Goal: Transaction & Acquisition: Purchase product/service

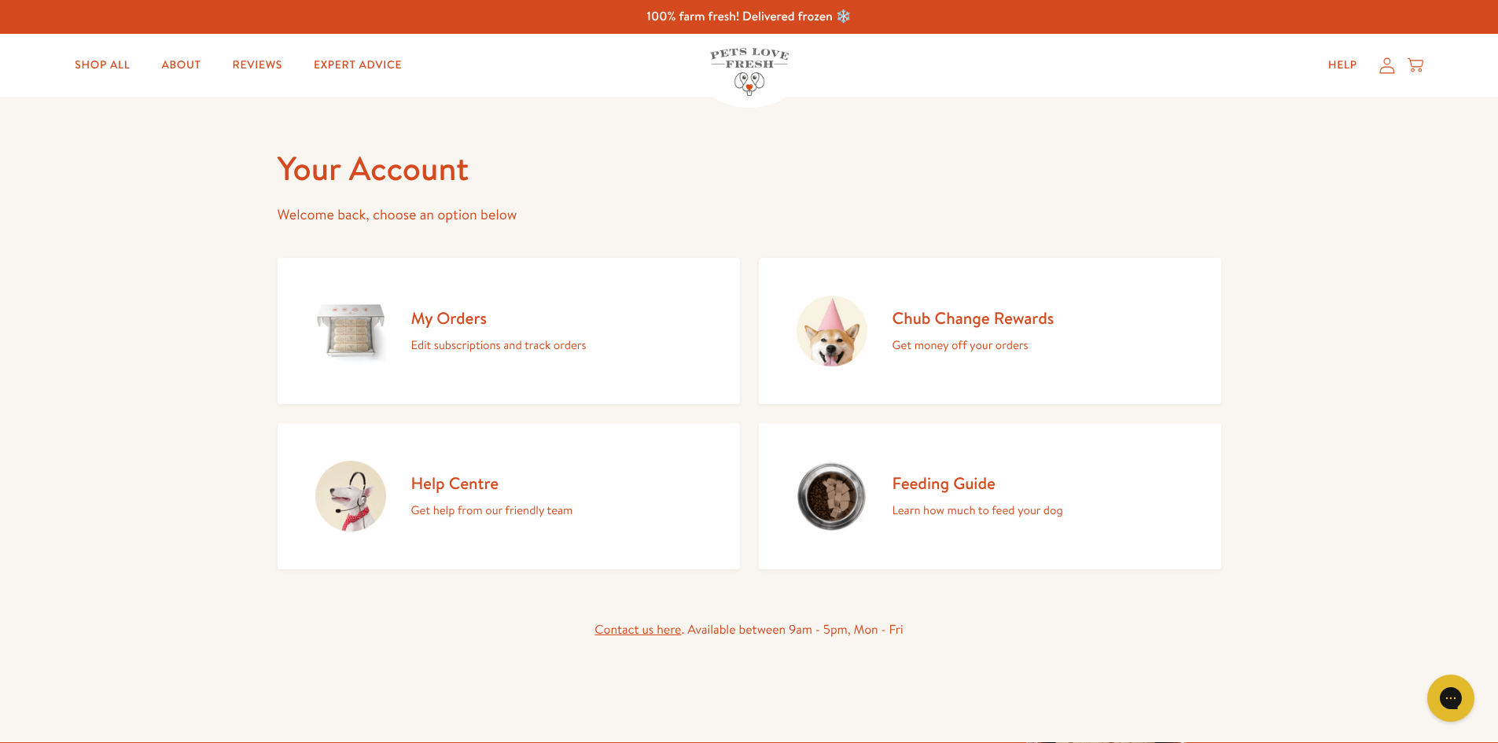
click at [1387, 69] on icon at bounding box center [1388, 65] width 16 height 17
click at [1388, 74] on div "Help My account Cart" at bounding box center [1371, 65] width 117 height 31
click at [453, 320] on h2 "My Orders" at bounding box center [498, 318] width 175 height 21
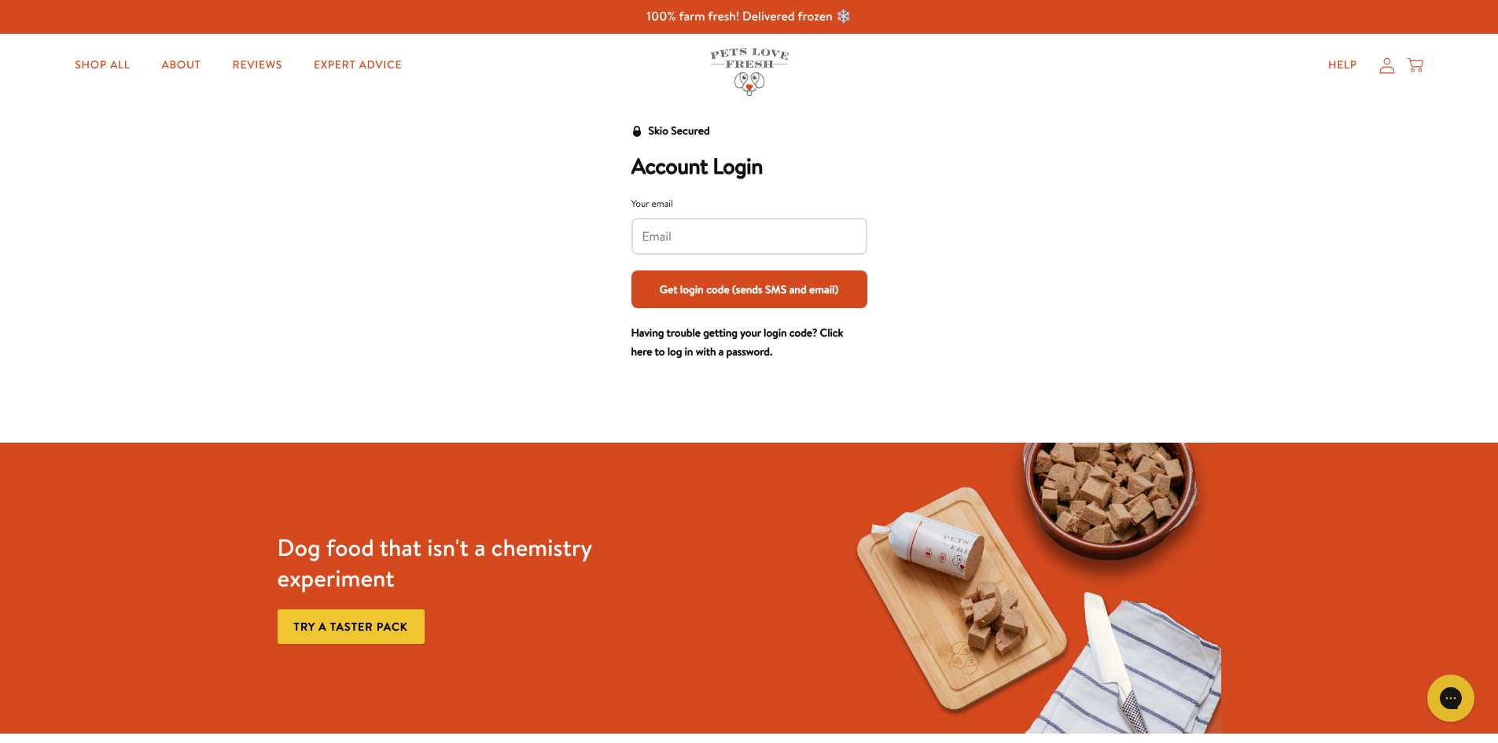
click at [679, 226] on div at bounding box center [750, 236] width 236 height 37
click at [696, 232] on input "Your email" at bounding box center [750, 236] width 214 height 17
type input "M"
type input "meeshysaunders1985@gmail.com"
click at [779, 284] on button "Get login code (sends SMS and email)" at bounding box center [750, 290] width 236 height 38
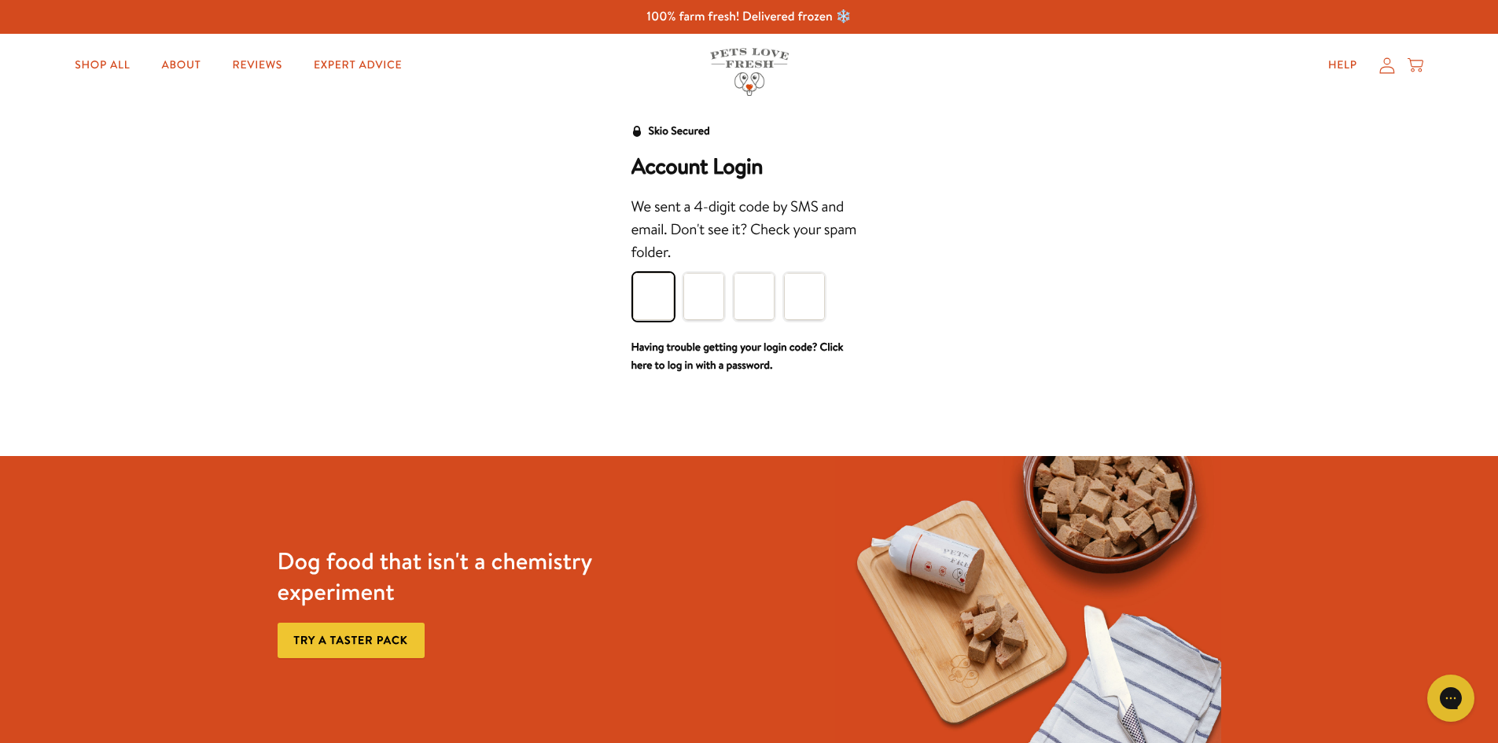
type input "1"
type input "7"
type input "8"
type input "3"
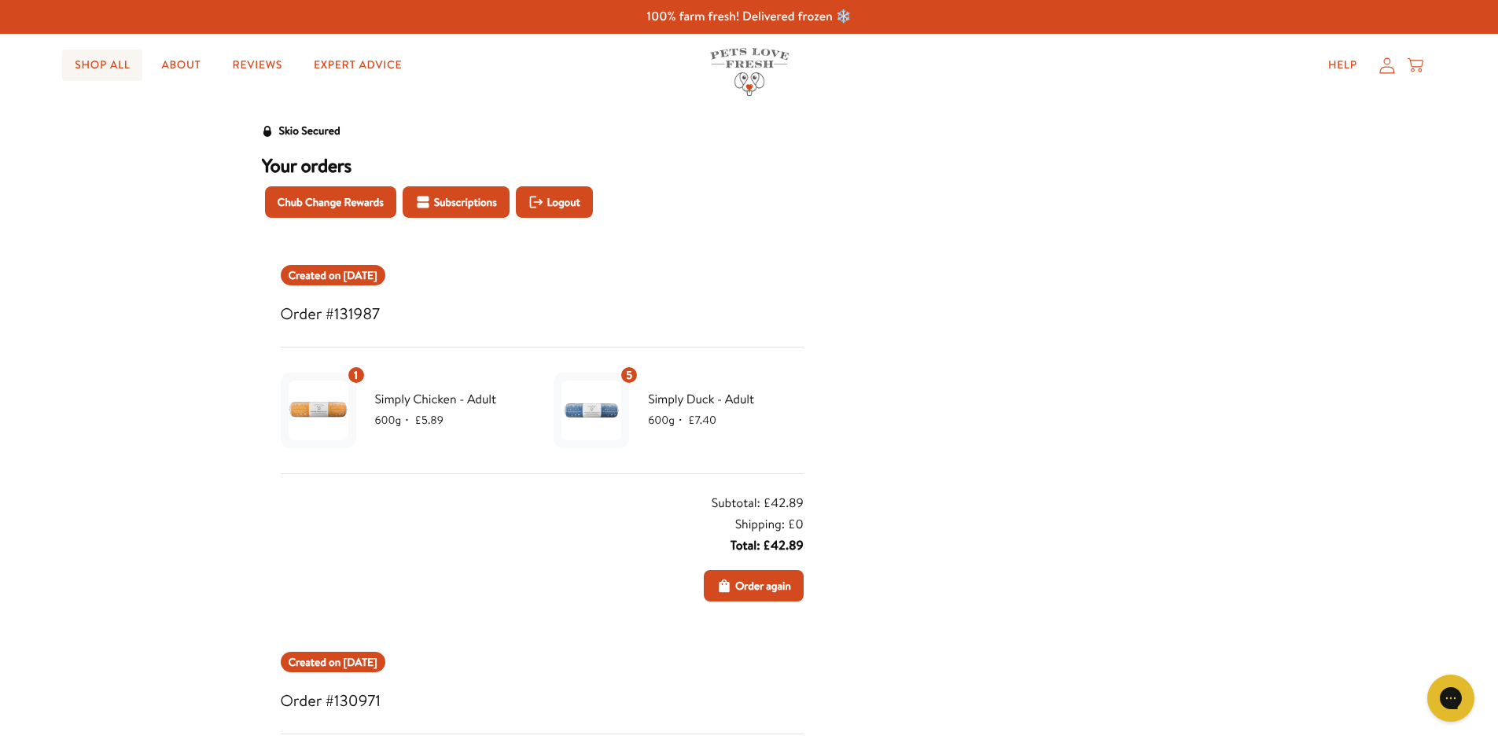
click at [113, 61] on link "Shop All" at bounding box center [102, 65] width 80 height 31
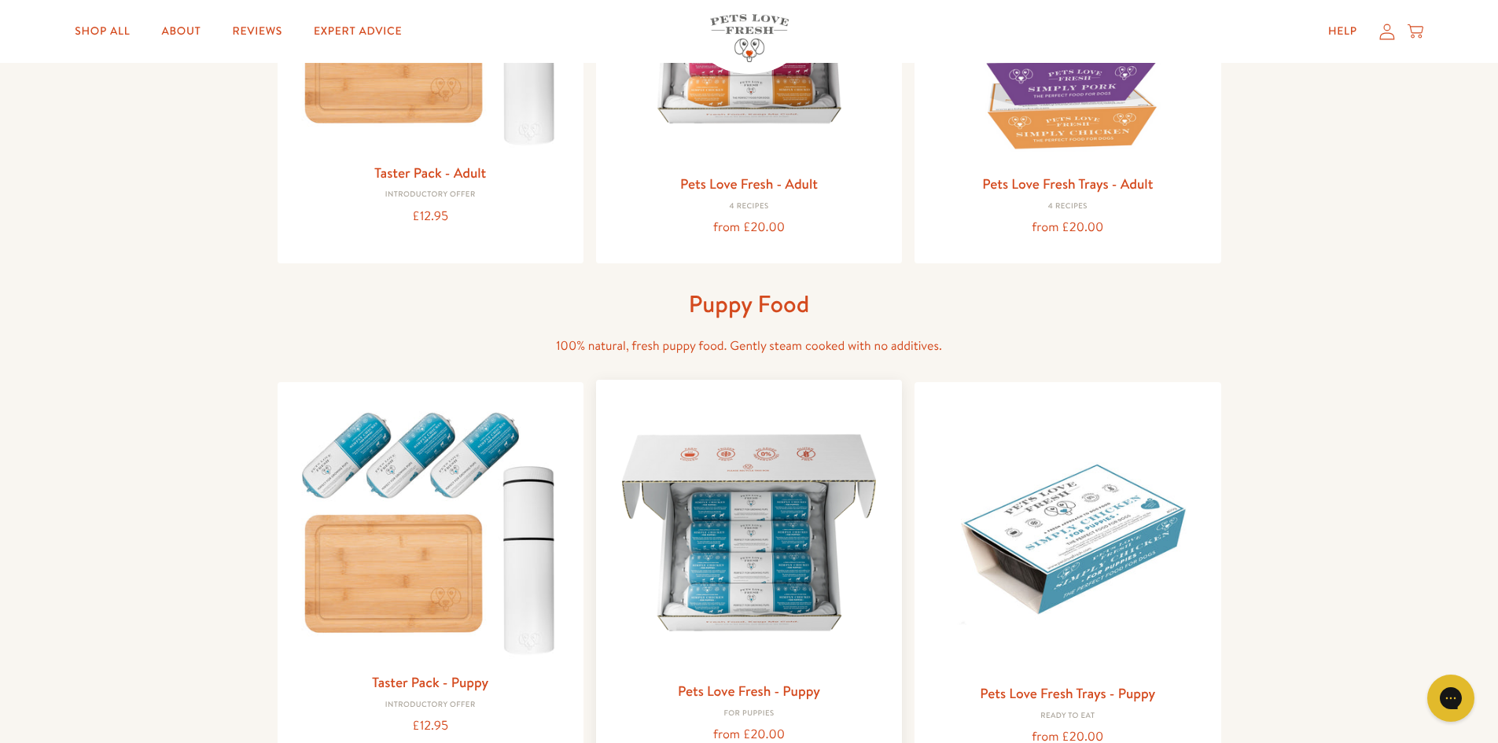
scroll to position [236, 0]
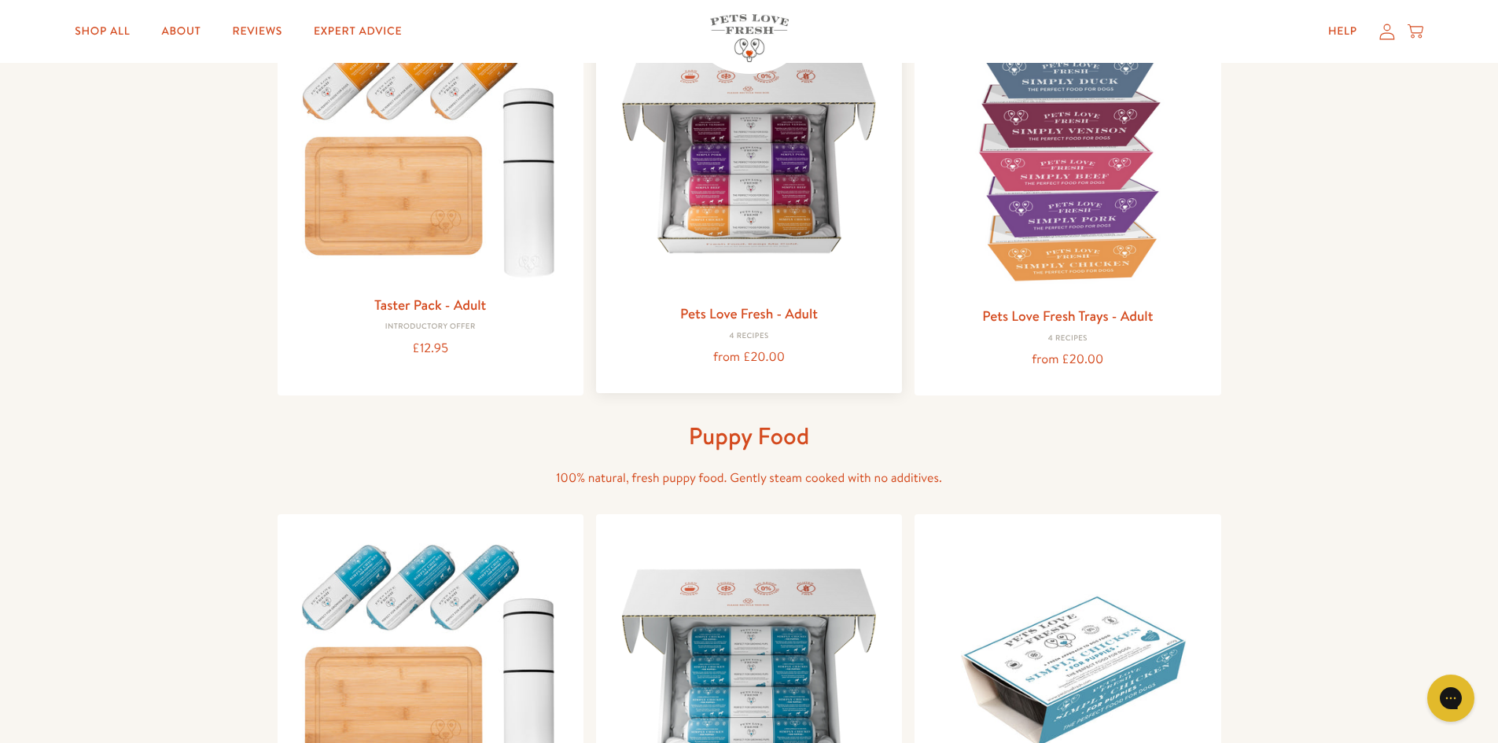
click at [739, 216] on img at bounding box center [749, 154] width 281 height 281
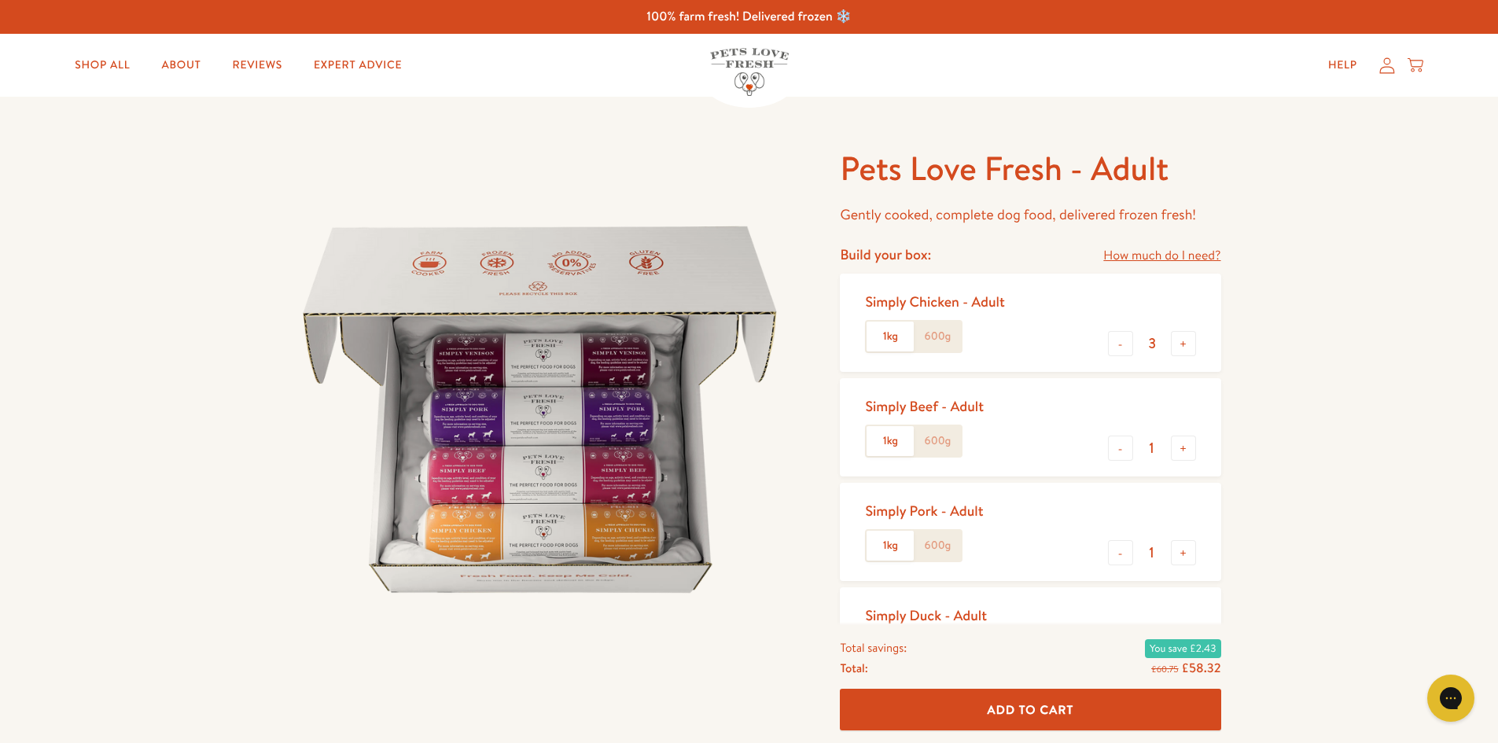
scroll to position [79, 0]
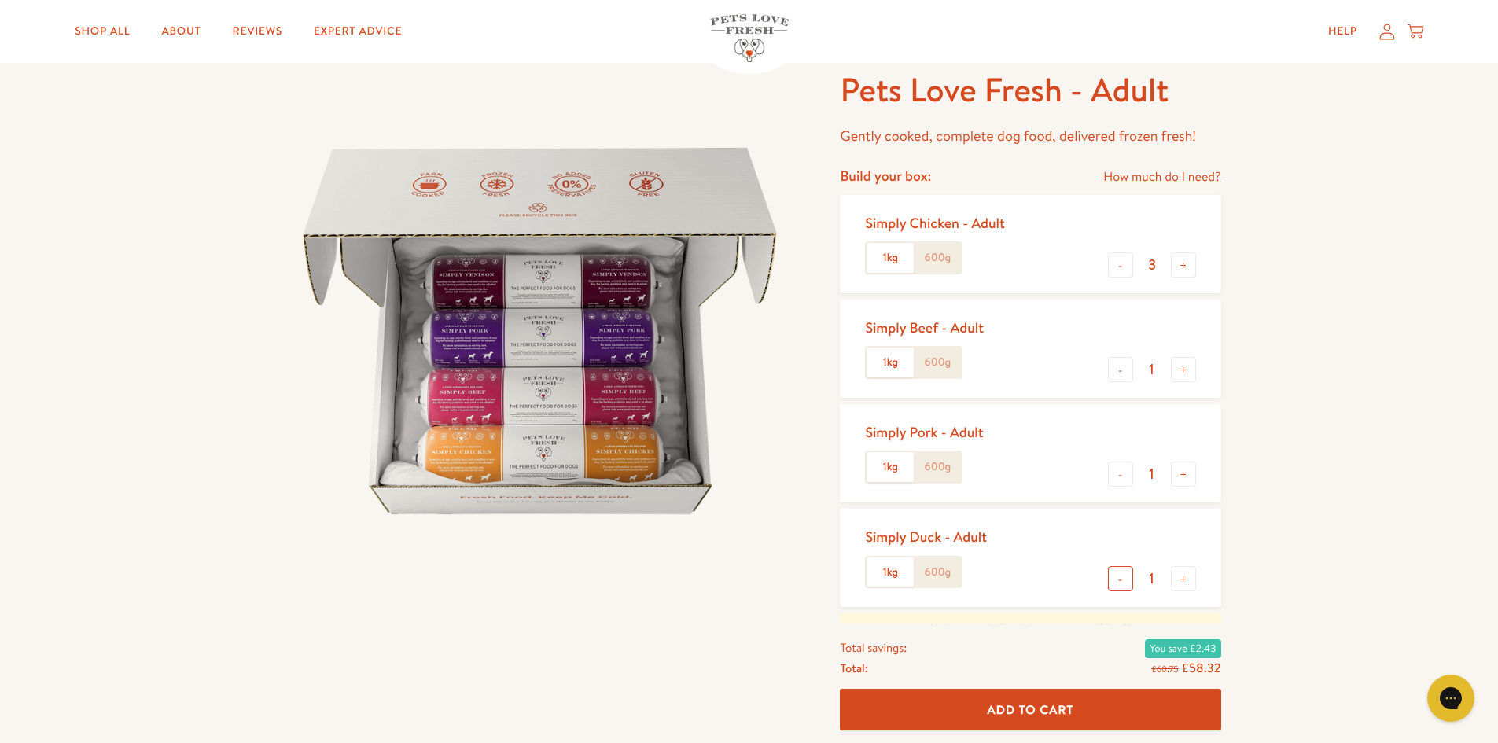
click at [1115, 580] on button "-" at bounding box center [1120, 578] width 25 height 25
type input "0"
click at [897, 252] on label "1kg" at bounding box center [890, 258] width 47 height 30
click at [0, 0] on input "1kg" at bounding box center [0, 0] width 0 height 0
click at [885, 260] on label "1kg" at bounding box center [890, 258] width 47 height 30
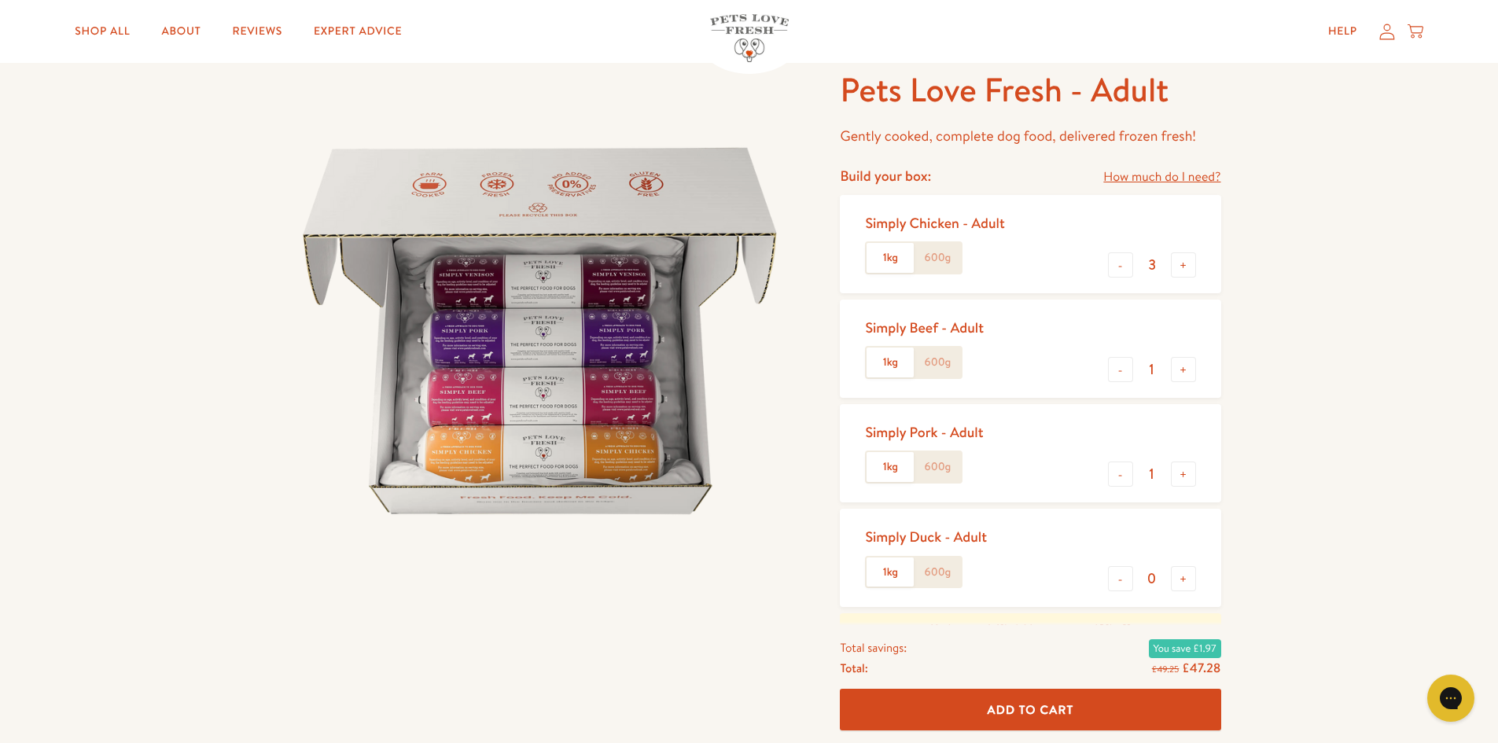
click at [0, 0] on input "1kg" at bounding box center [0, 0] width 0 height 0
click at [885, 260] on label "1kg" at bounding box center [890, 258] width 47 height 30
click at [0, 0] on input "1kg" at bounding box center [0, 0] width 0 height 0
click at [885, 260] on label "1kg" at bounding box center [890, 258] width 47 height 30
click at [0, 0] on input "1kg" at bounding box center [0, 0] width 0 height 0
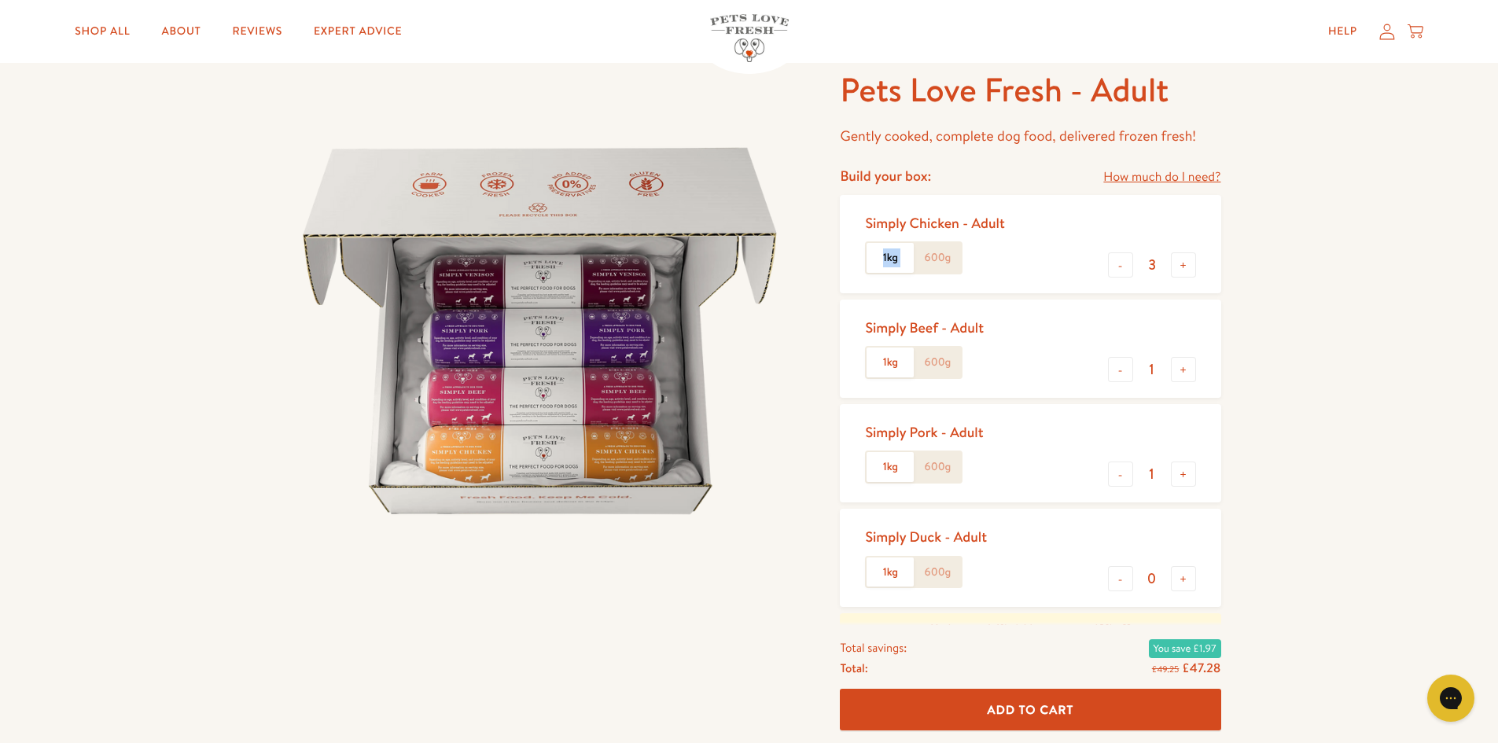
click at [885, 260] on label "1kg" at bounding box center [890, 258] width 47 height 30
click at [0, 0] on input "1kg" at bounding box center [0, 0] width 0 height 0
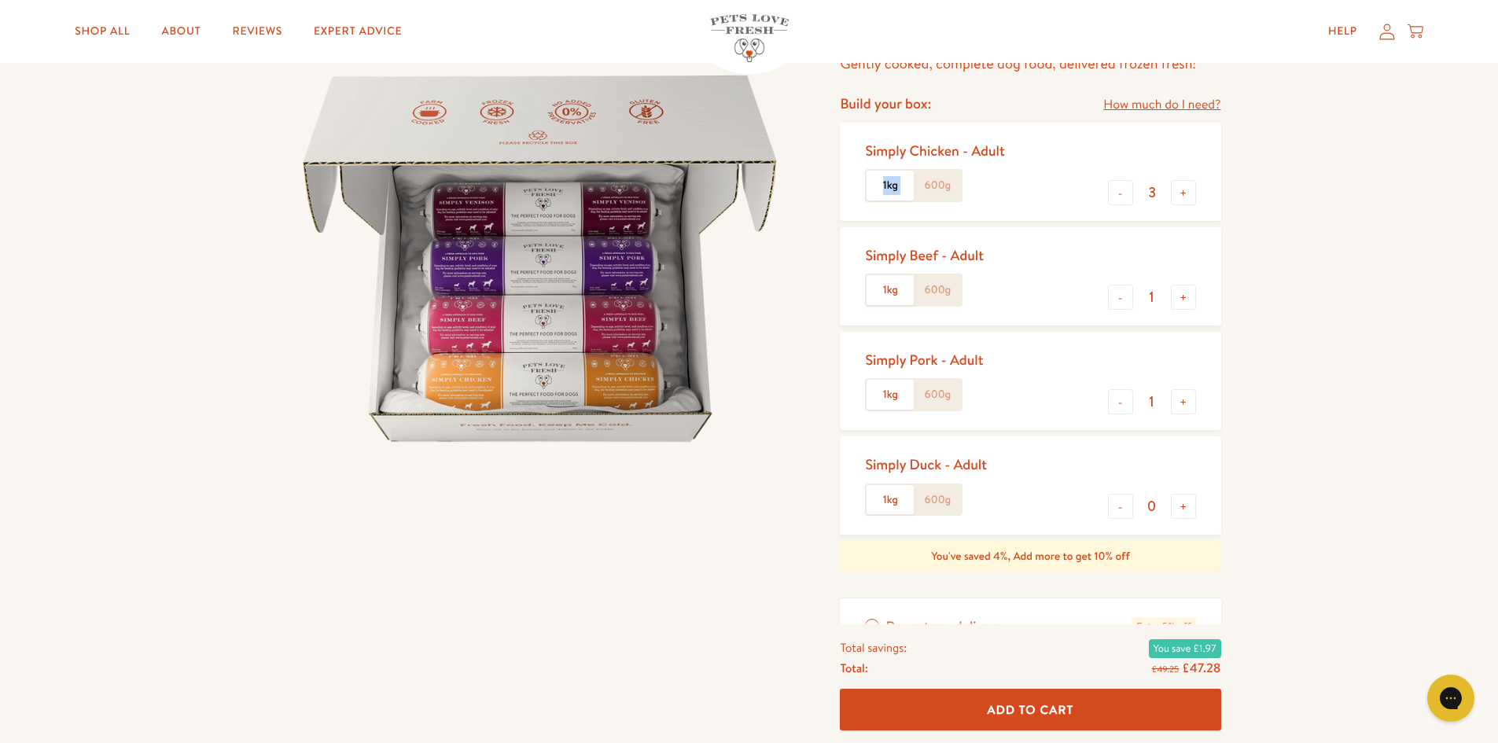
scroll to position [157, 0]
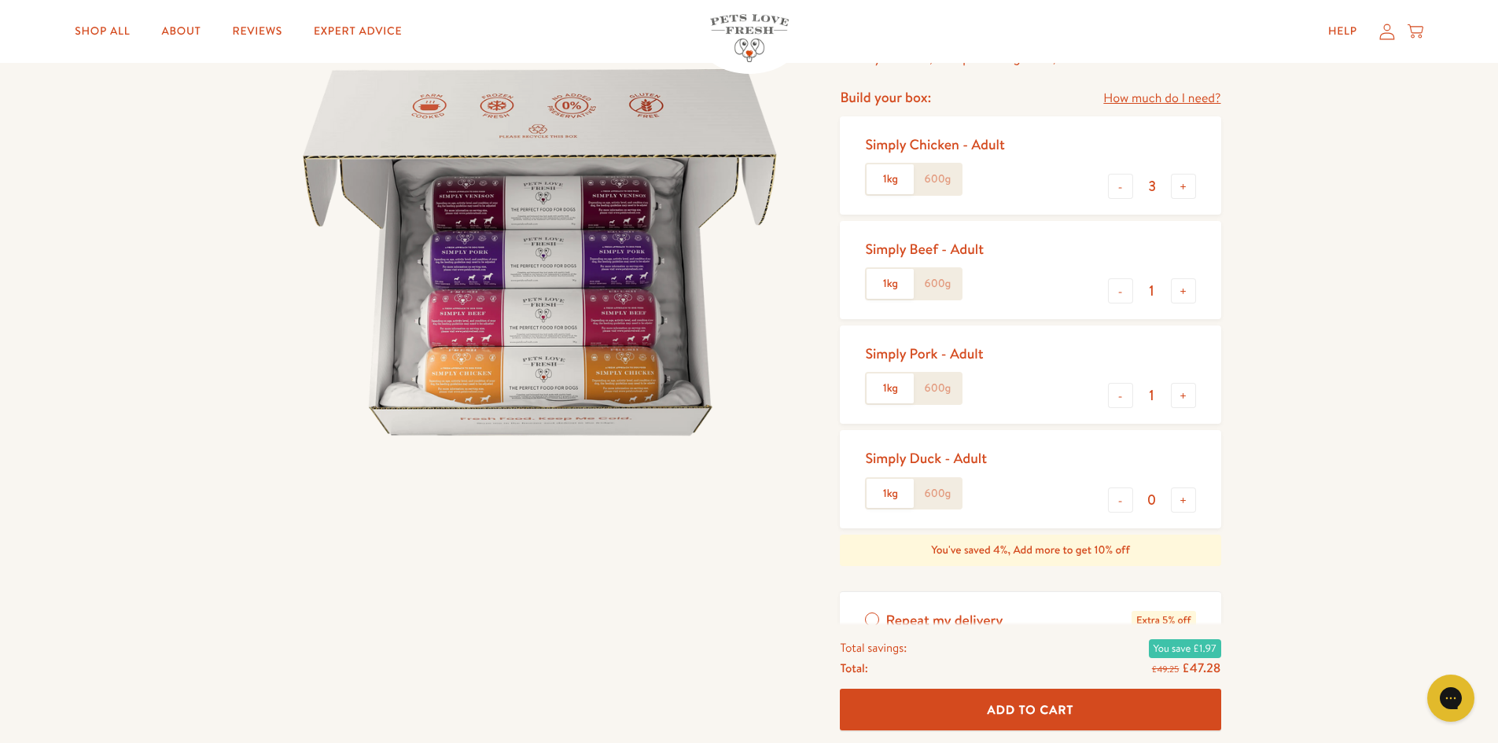
click at [935, 390] on label "600g" at bounding box center [937, 389] width 47 height 30
click at [0, 0] on input "600g" at bounding box center [0, 0] width 0 height 0
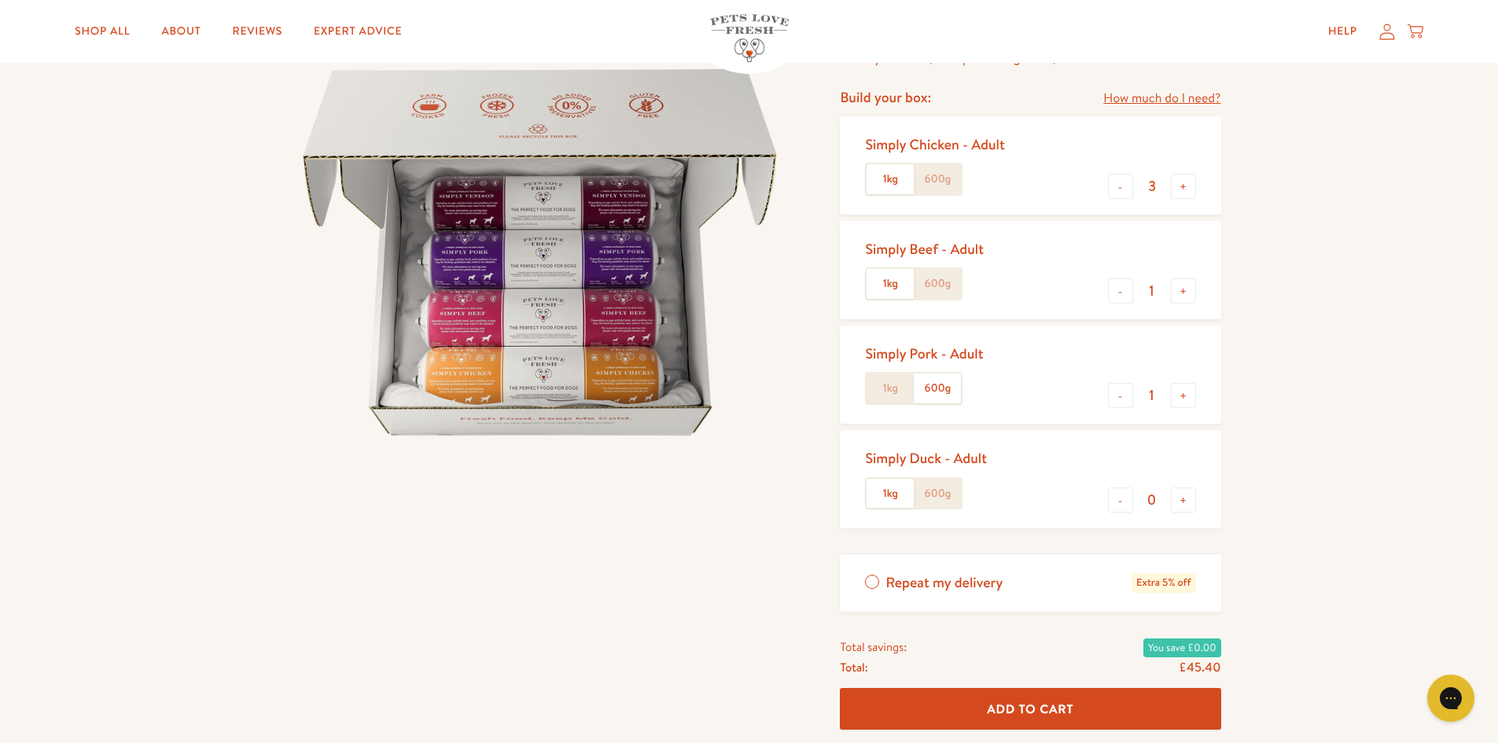
click at [906, 391] on label "1kg" at bounding box center [890, 389] width 47 height 30
click at [0, 0] on input "1kg" at bounding box center [0, 0] width 0 height 0
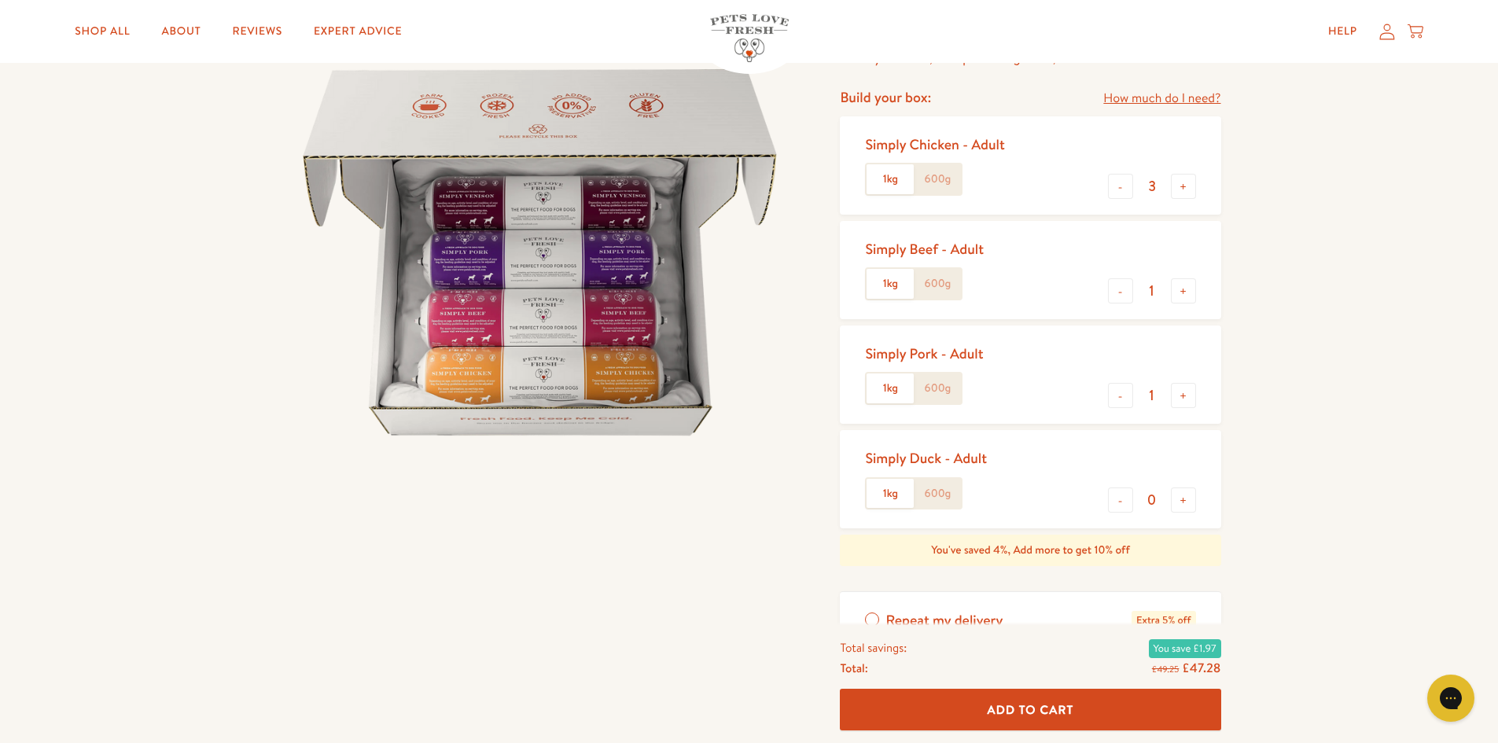
click at [956, 389] on label "600g" at bounding box center [937, 389] width 47 height 30
click at [0, 0] on input "600g" at bounding box center [0, 0] width 0 height 0
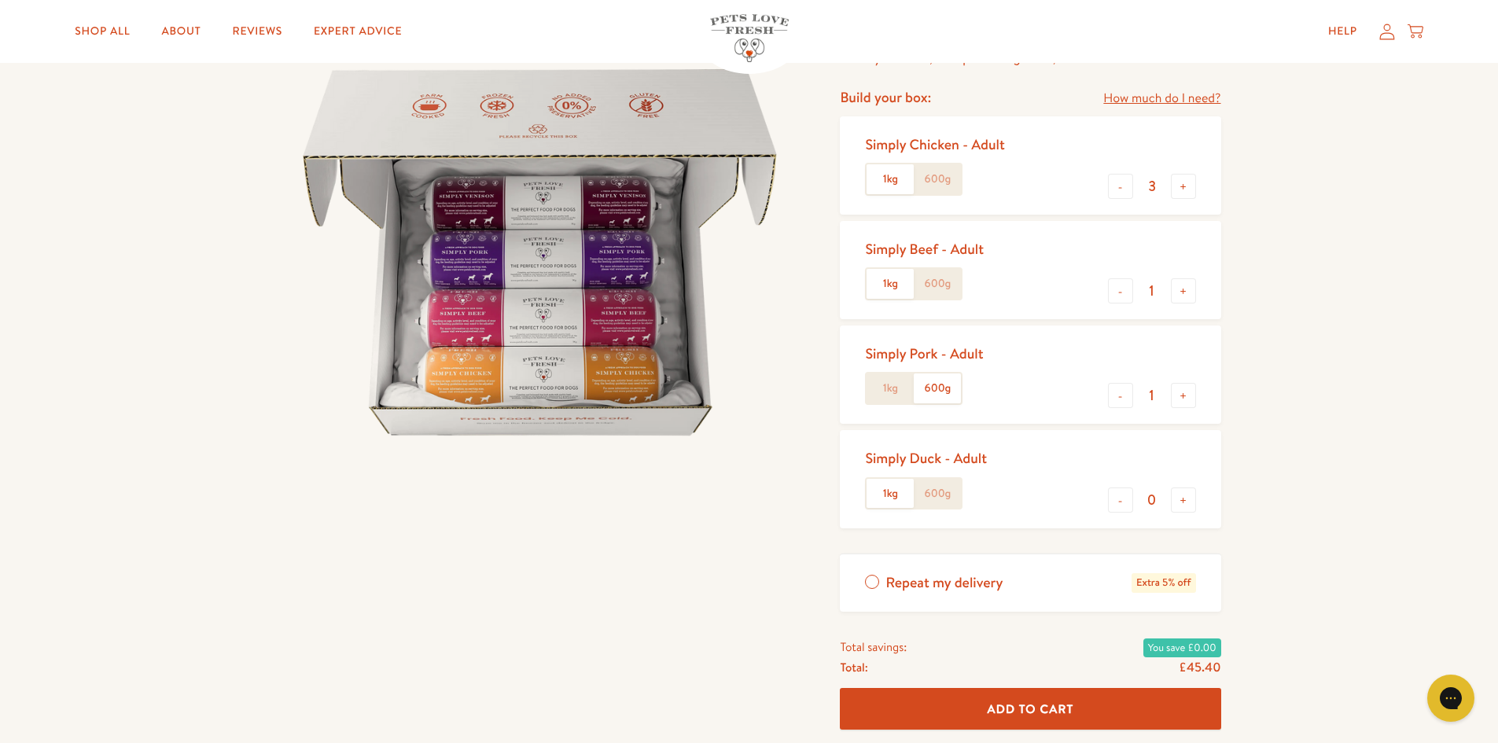
click at [901, 391] on label "1kg" at bounding box center [890, 389] width 47 height 30
click at [0, 0] on input "1kg" at bounding box center [0, 0] width 0 height 0
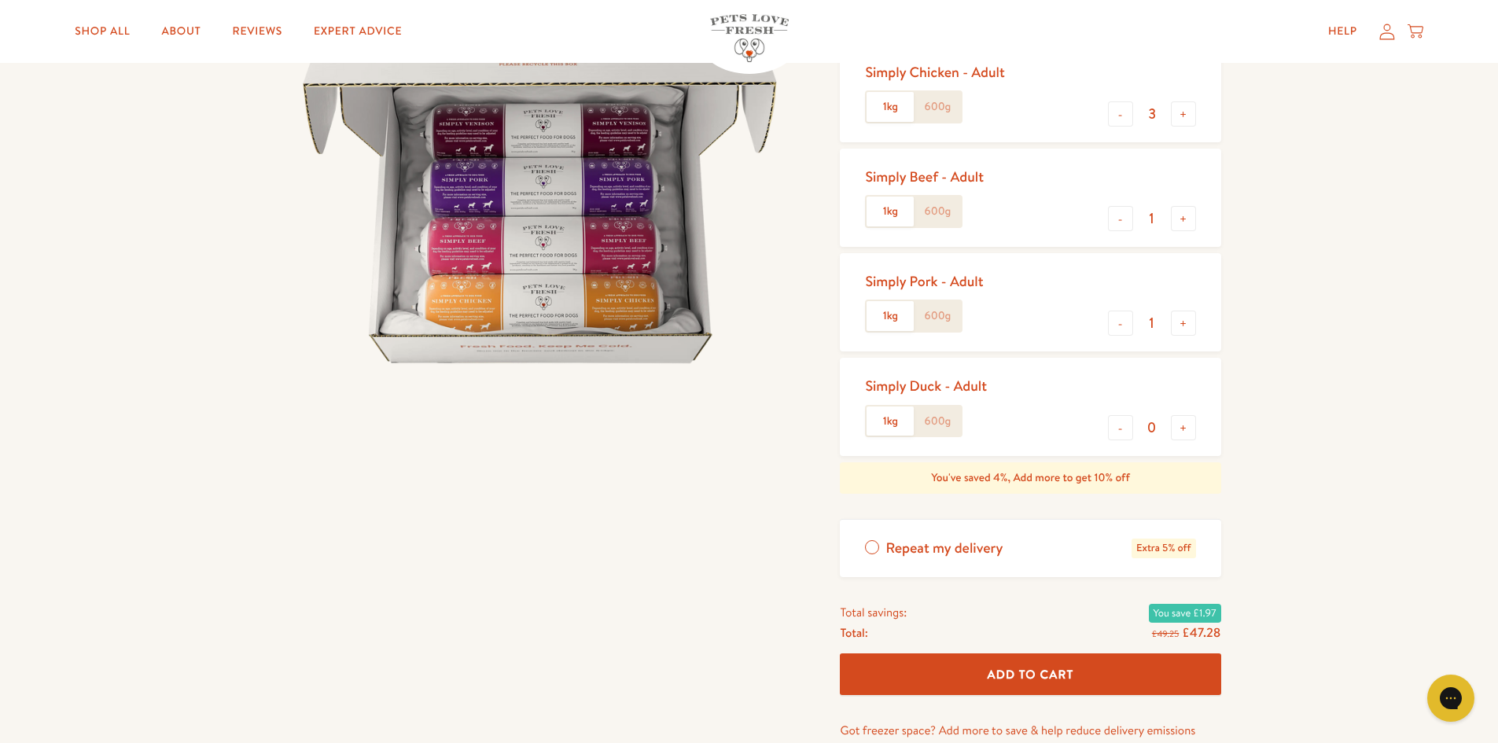
scroll to position [236, 0]
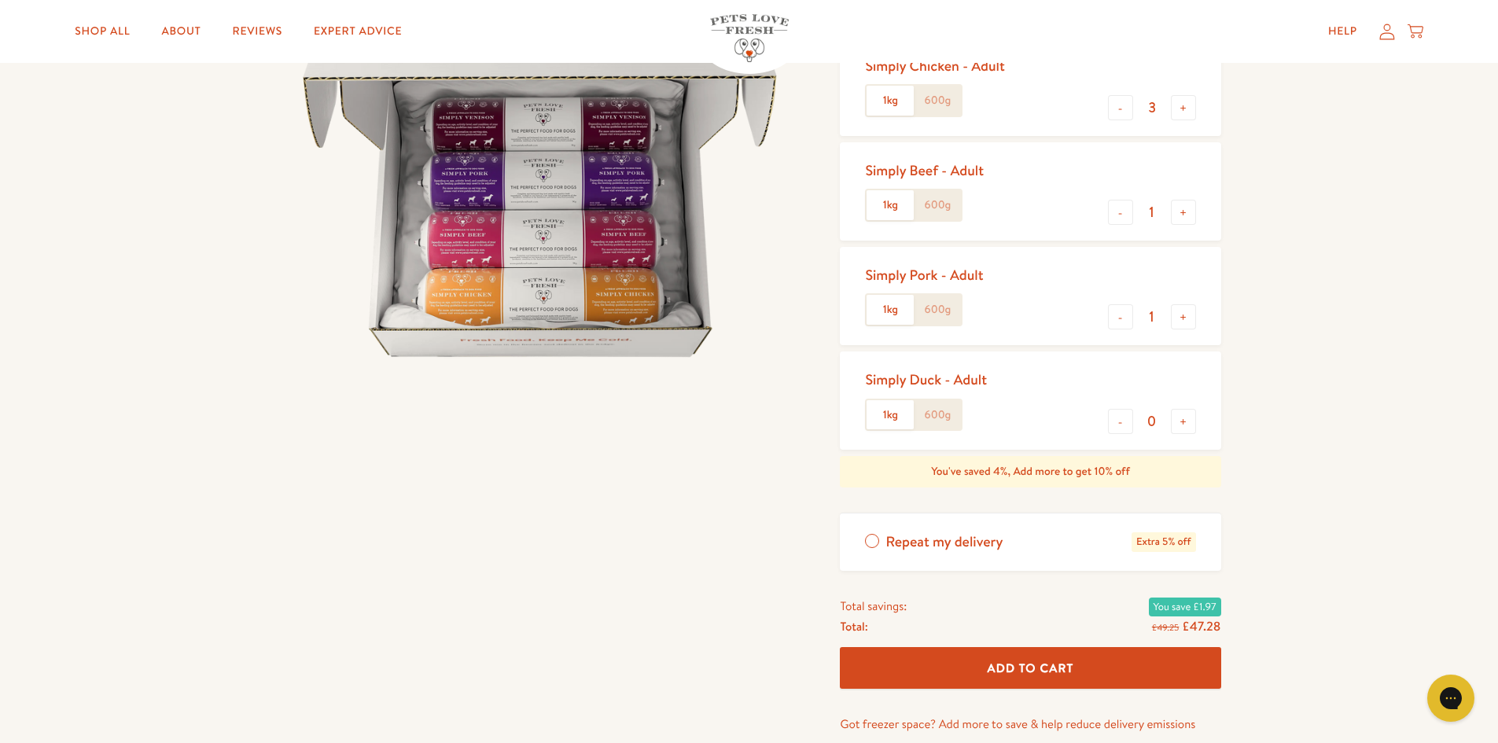
click at [868, 674] on button "Add To Cart" at bounding box center [1030, 668] width 381 height 42
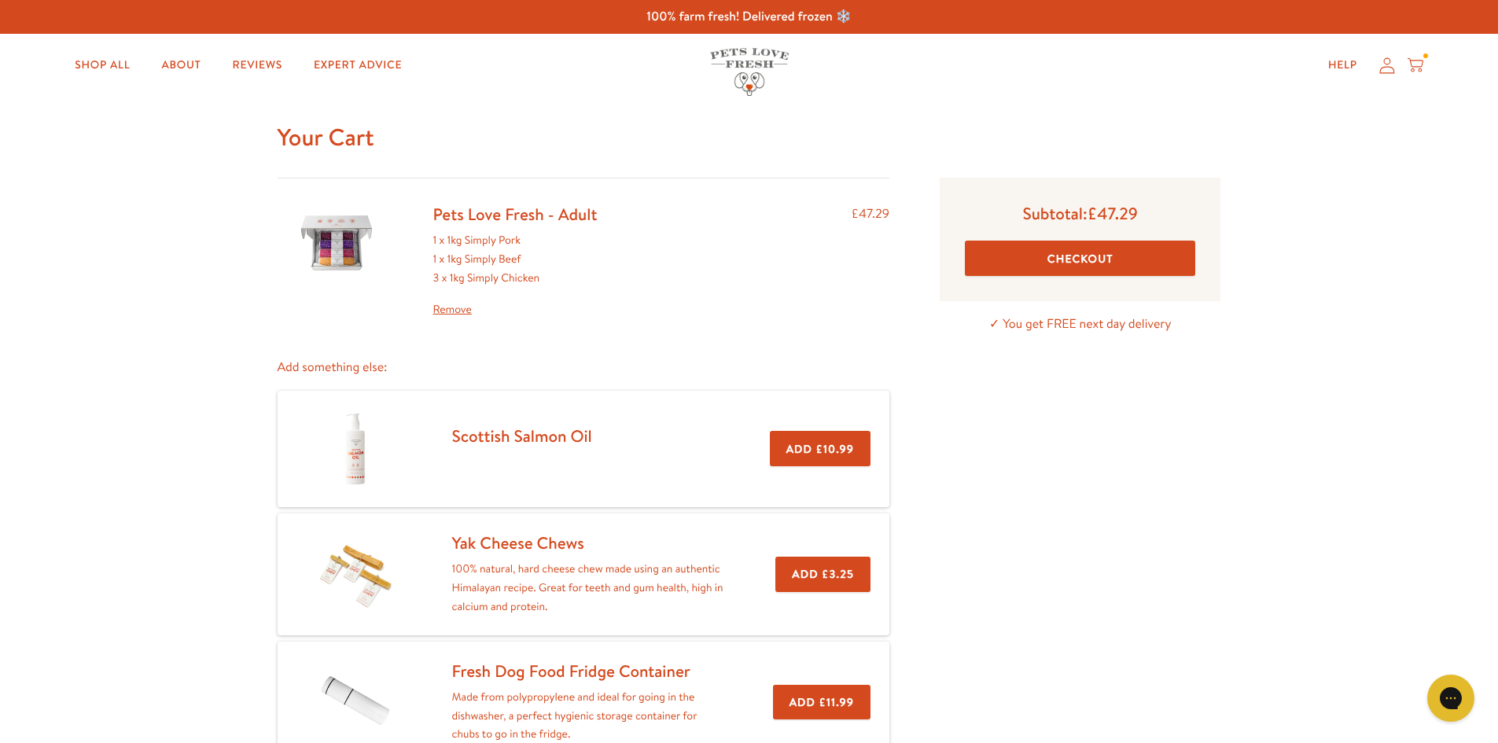
click at [540, 548] on link "Yak Cheese Chews" at bounding box center [518, 543] width 132 height 23
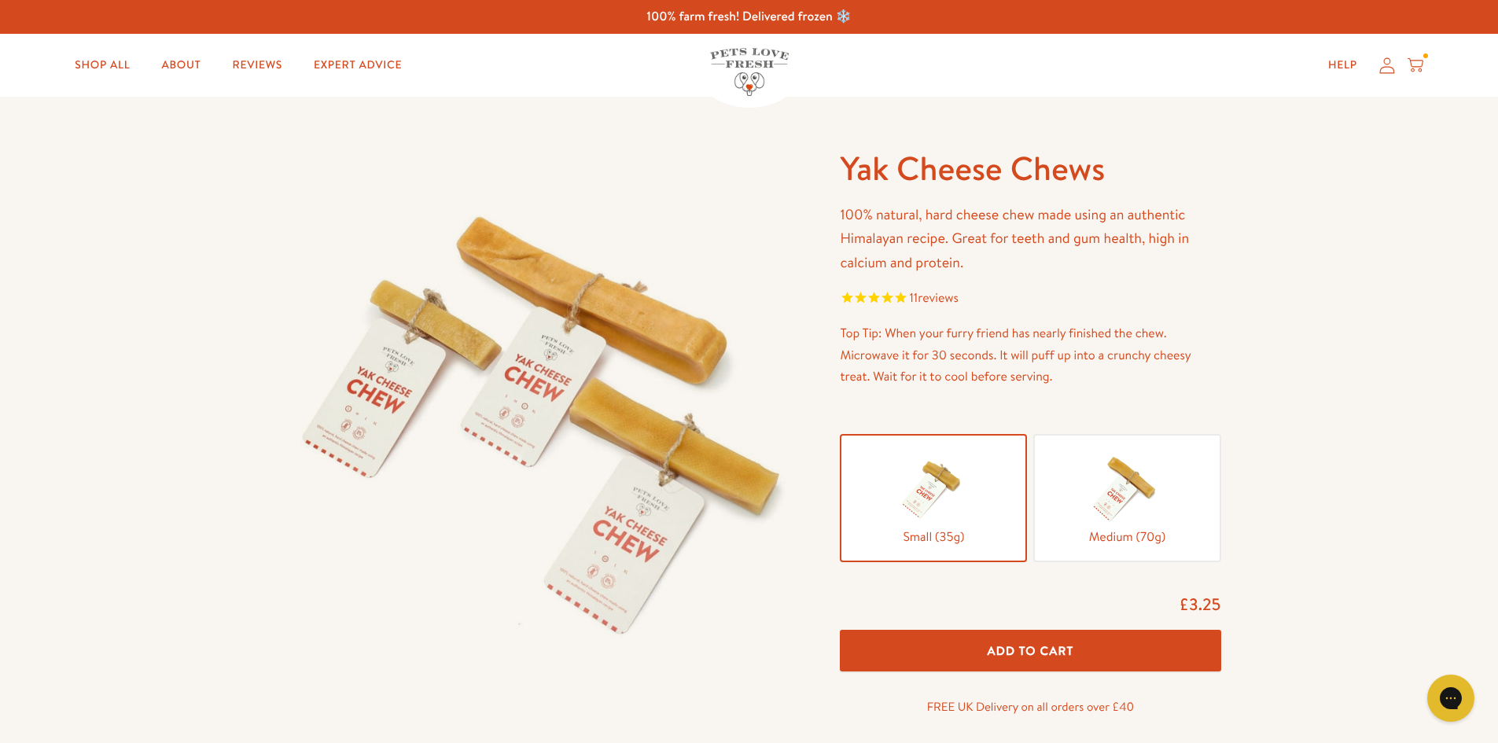
click at [1122, 536] on span "Medium (70g)" at bounding box center [1127, 537] width 159 height 21
click at [0, 0] on input "Medium (70g)" at bounding box center [0, 0] width 0 height 0
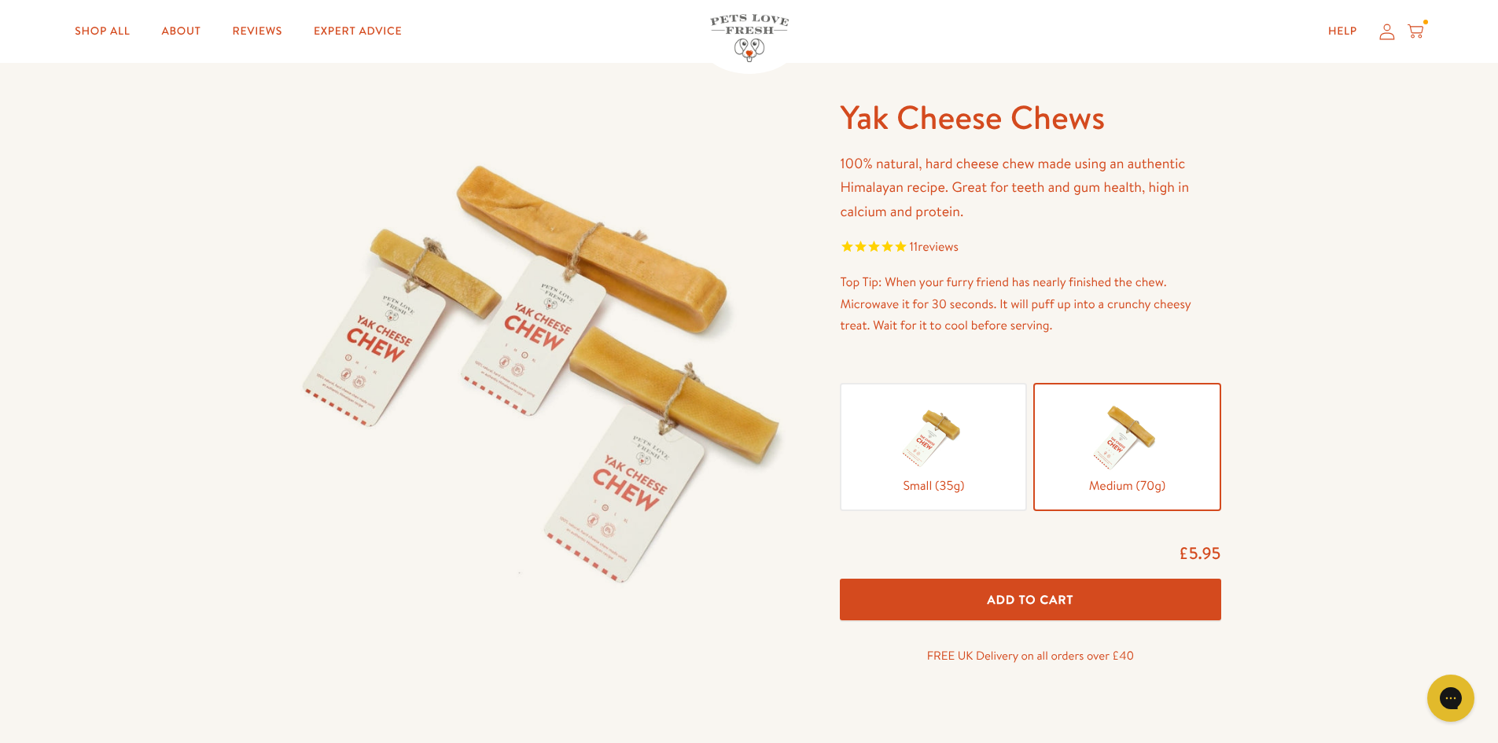
scroll to position [157, 0]
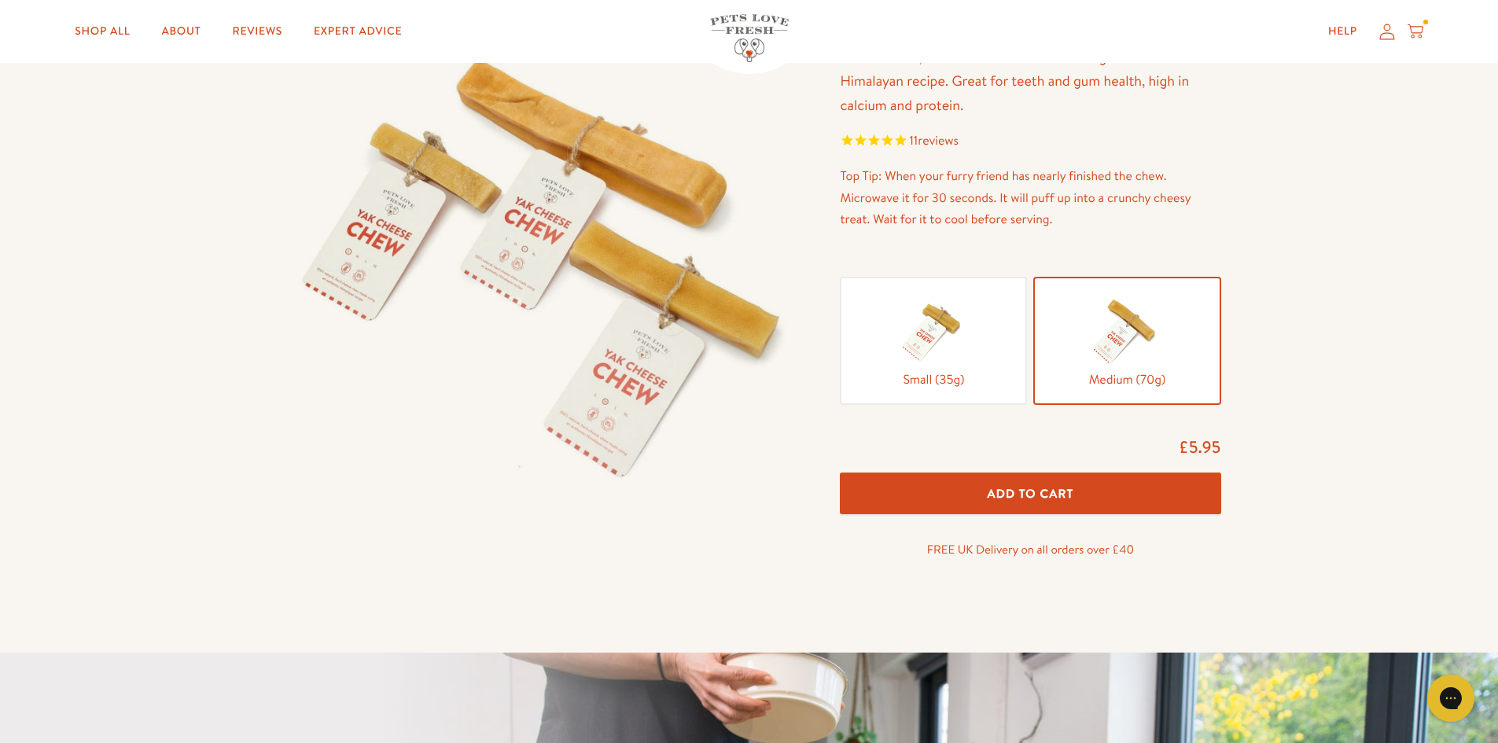
click at [960, 380] on span "Small (35g)" at bounding box center [933, 380] width 159 height 21
click at [0, 0] on input "Small (35g)" at bounding box center [0, 0] width 0 height 0
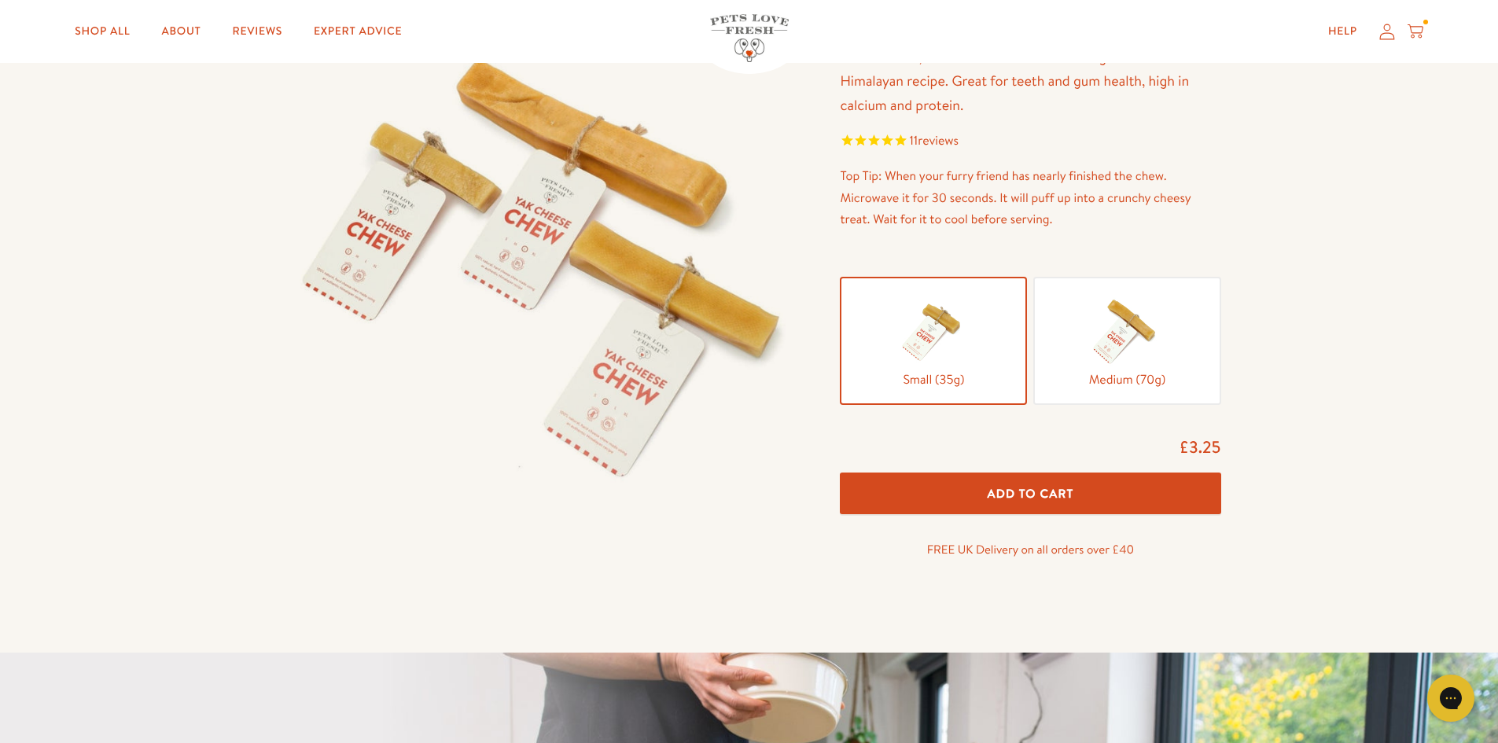
click at [955, 501] on button "Add To Cart" at bounding box center [1030, 494] width 381 height 42
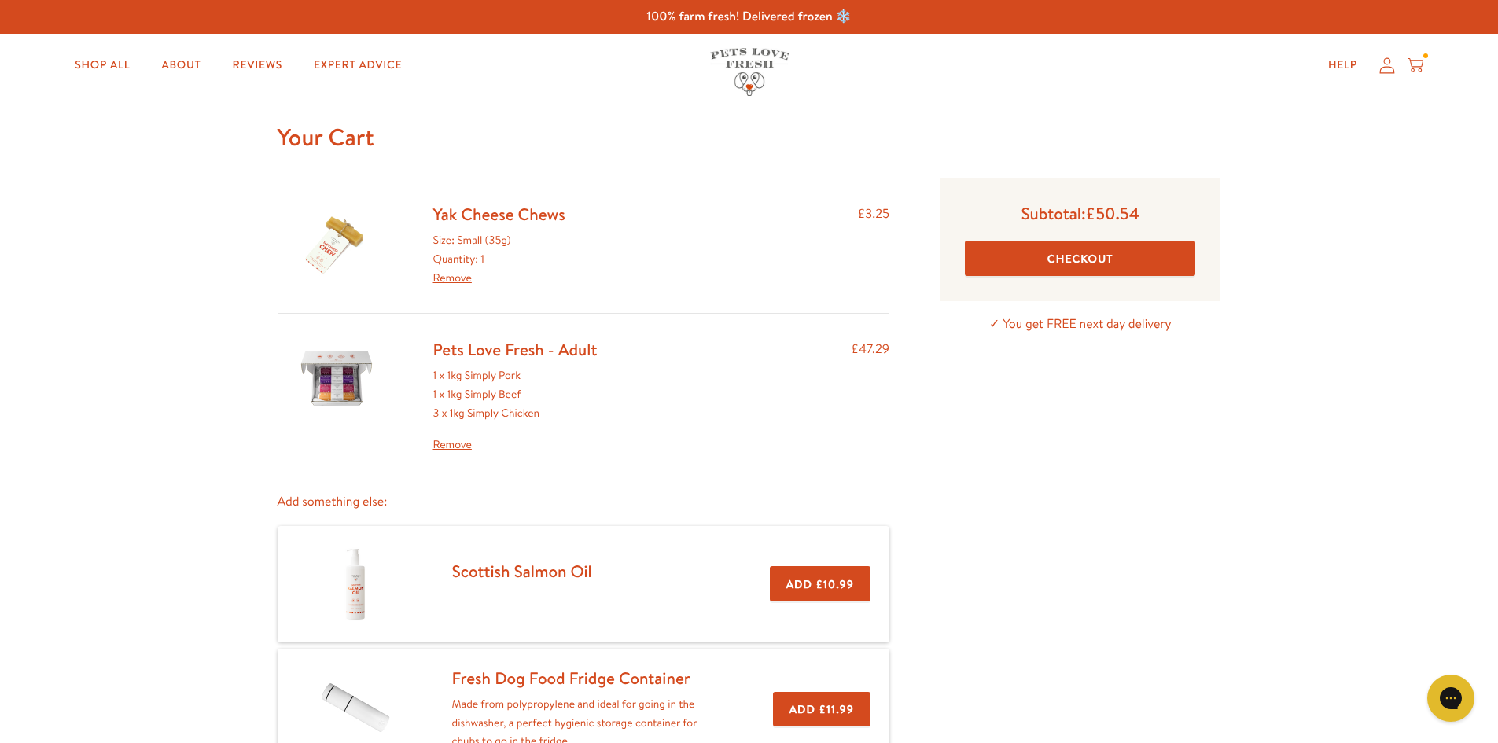
click at [473, 213] on link "Yak Cheese Chews" at bounding box center [499, 214] width 132 height 23
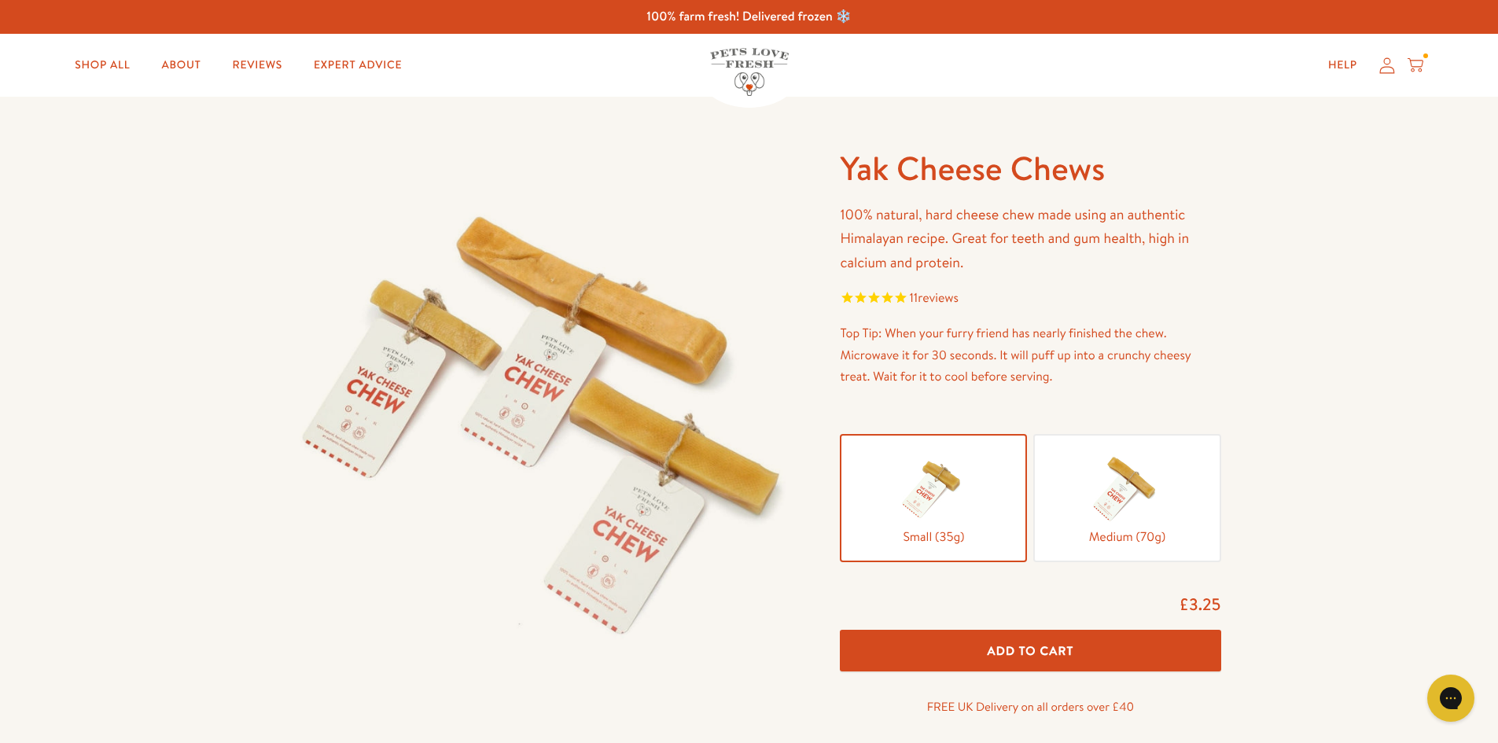
click at [975, 530] on span "Small (35g)" at bounding box center [933, 537] width 159 height 21
click at [0, 0] on input "Small (35g)" at bounding box center [0, 0] width 0 height 0
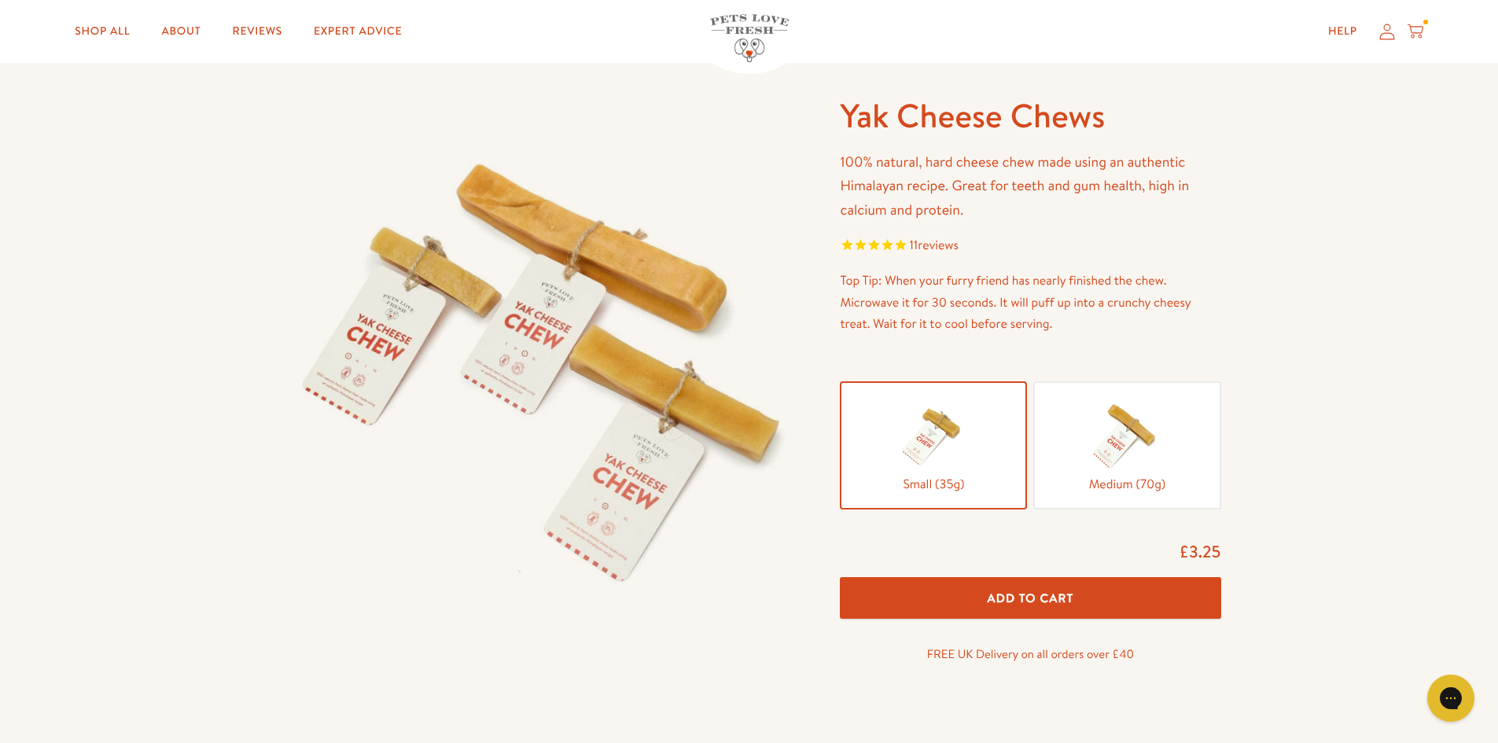
scroll to position [79, 0]
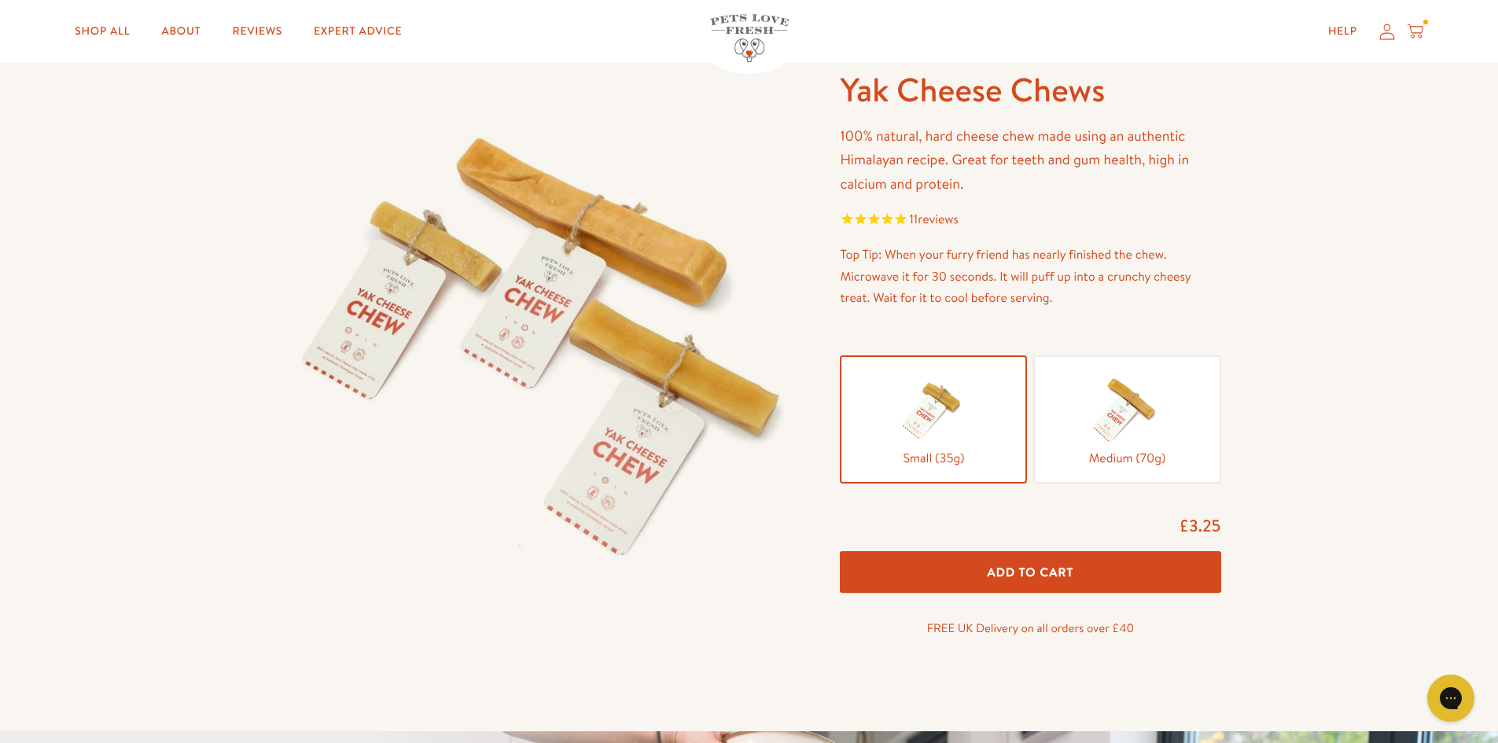
click at [989, 585] on button "Add To Cart" at bounding box center [1030, 572] width 381 height 42
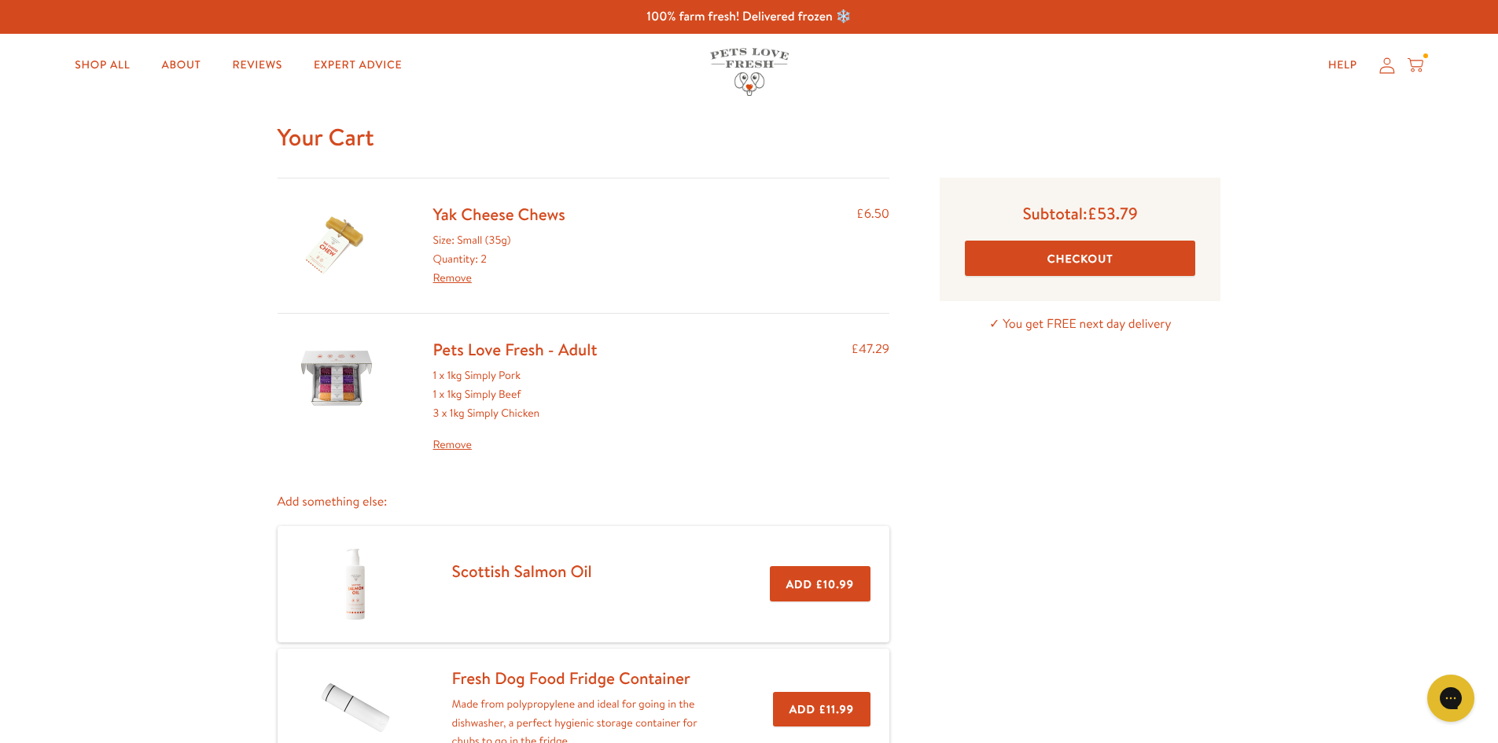
click at [481, 358] on link "Pets Love Fresh - Adult" at bounding box center [515, 349] width 164 height 23
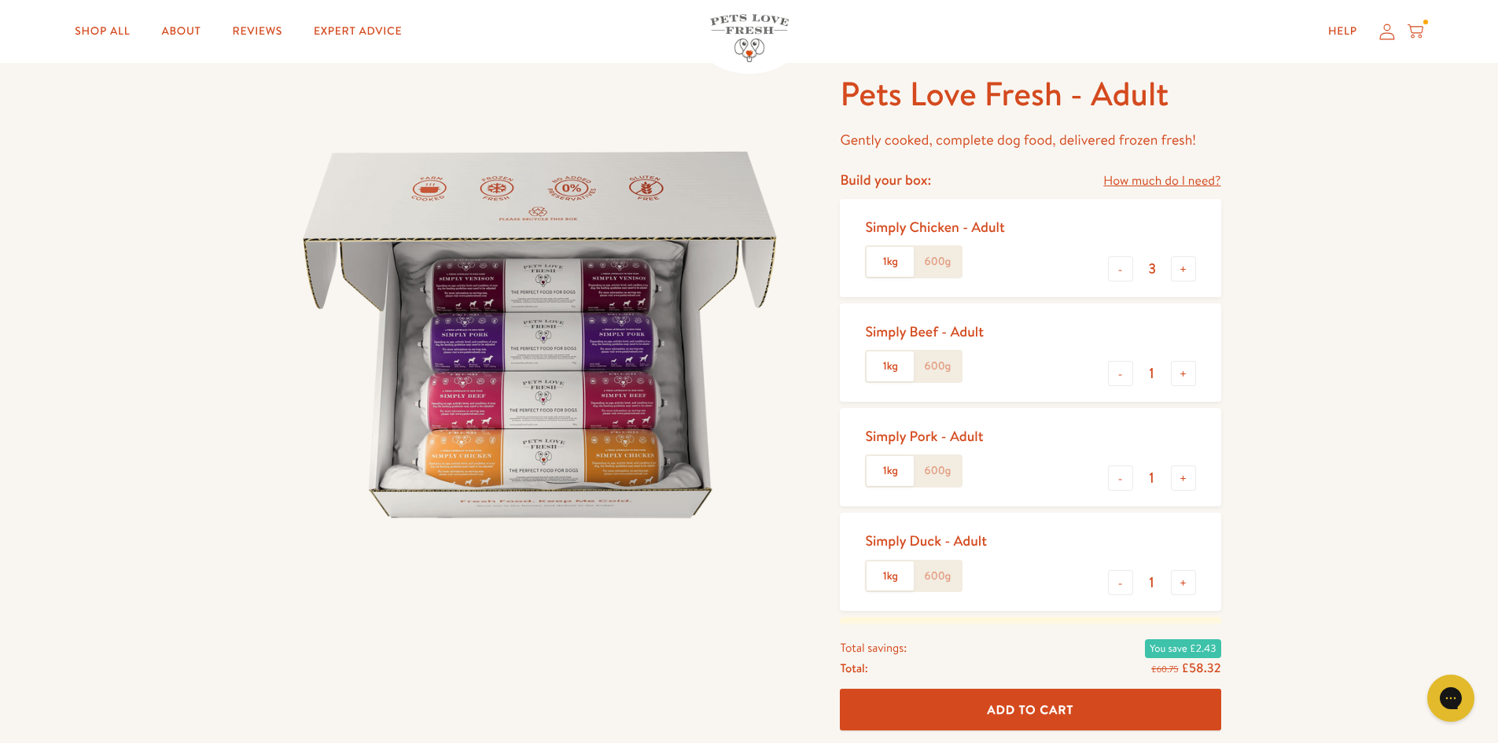
scroll to position [79, 0]
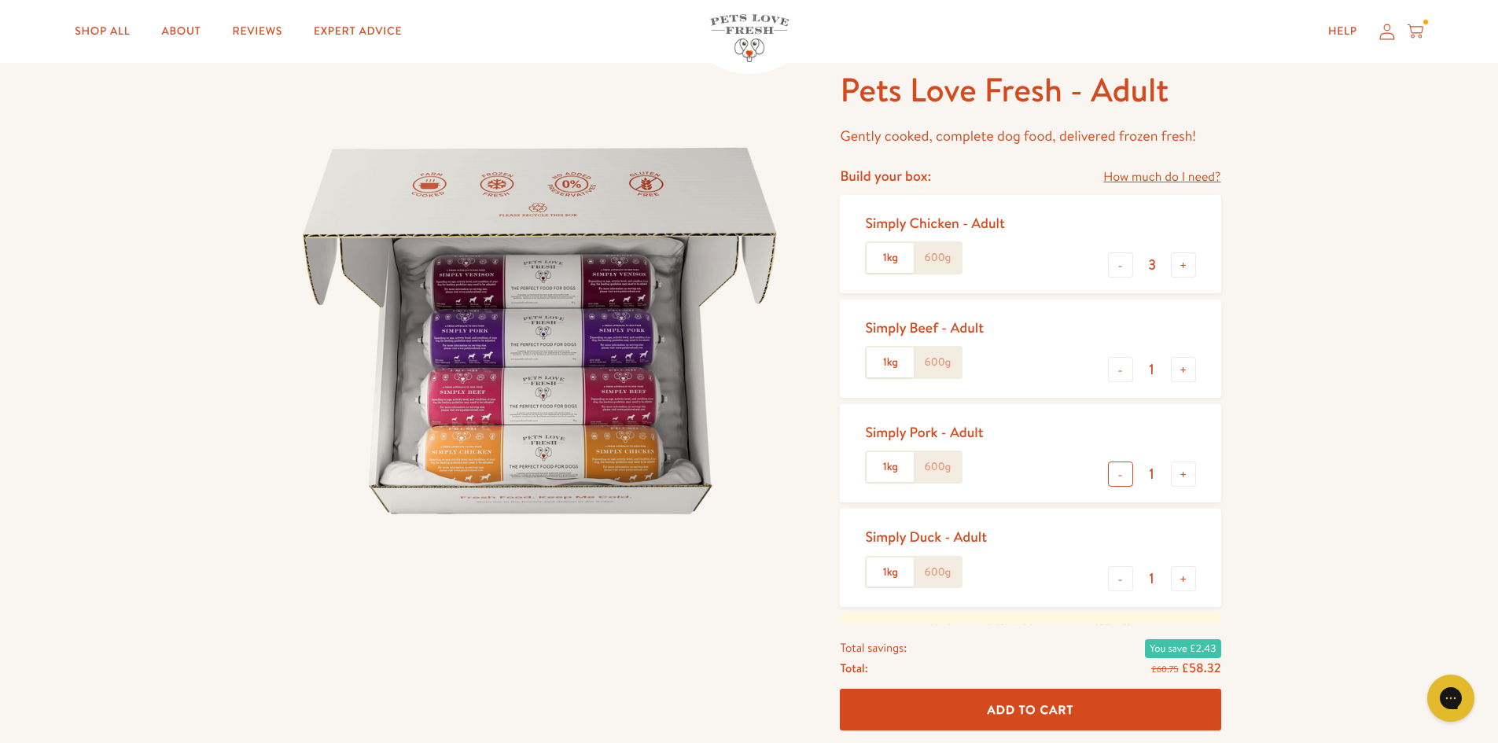
click at [1124, 475] on button "-" at bounding box center [1120, 474] width 25 height 25
type input "0"
click at [968, 717] on button "Add To Cart" at bounding box center [1030, 711] width 381 height 42
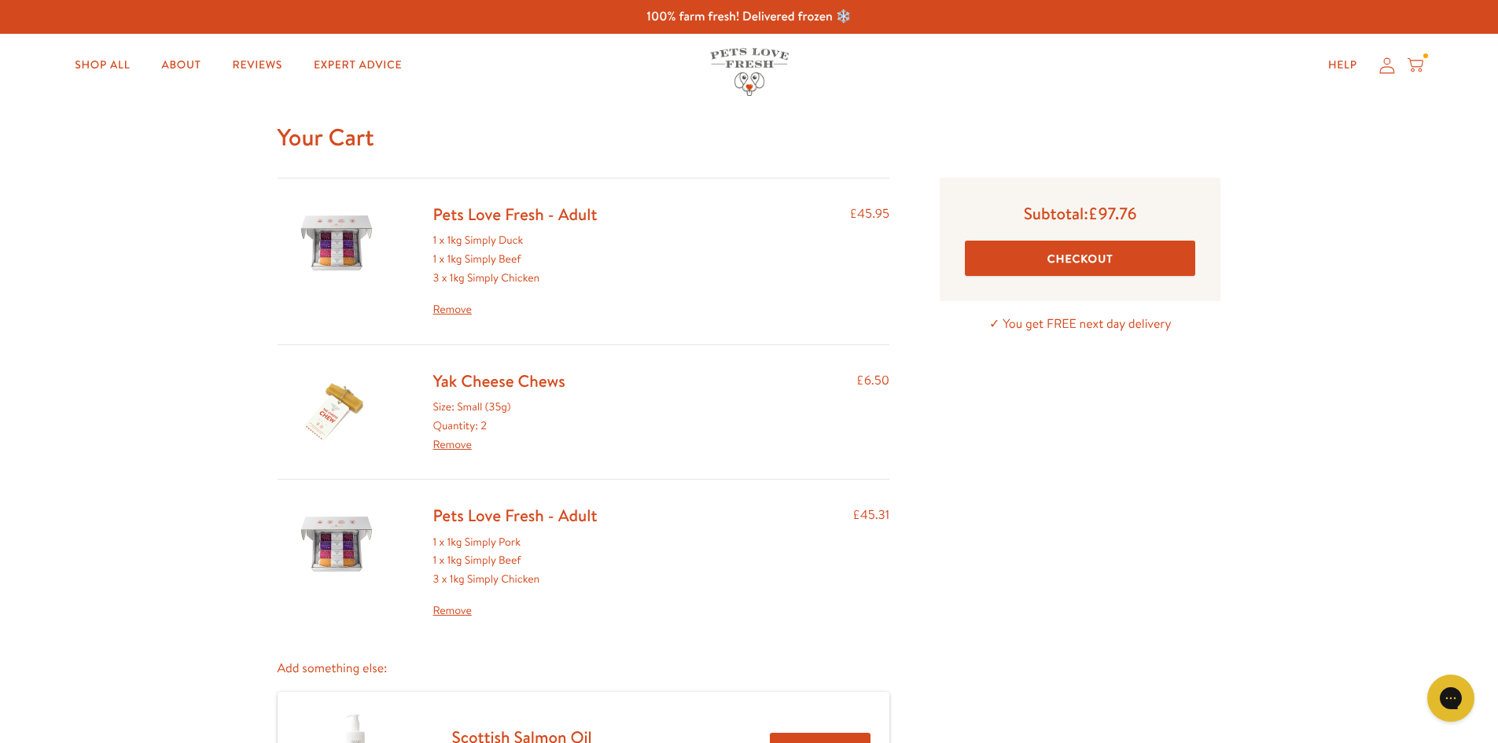
click at [464, 308] on link "Remove" at bounding box center [515, 309] width 164 height 19
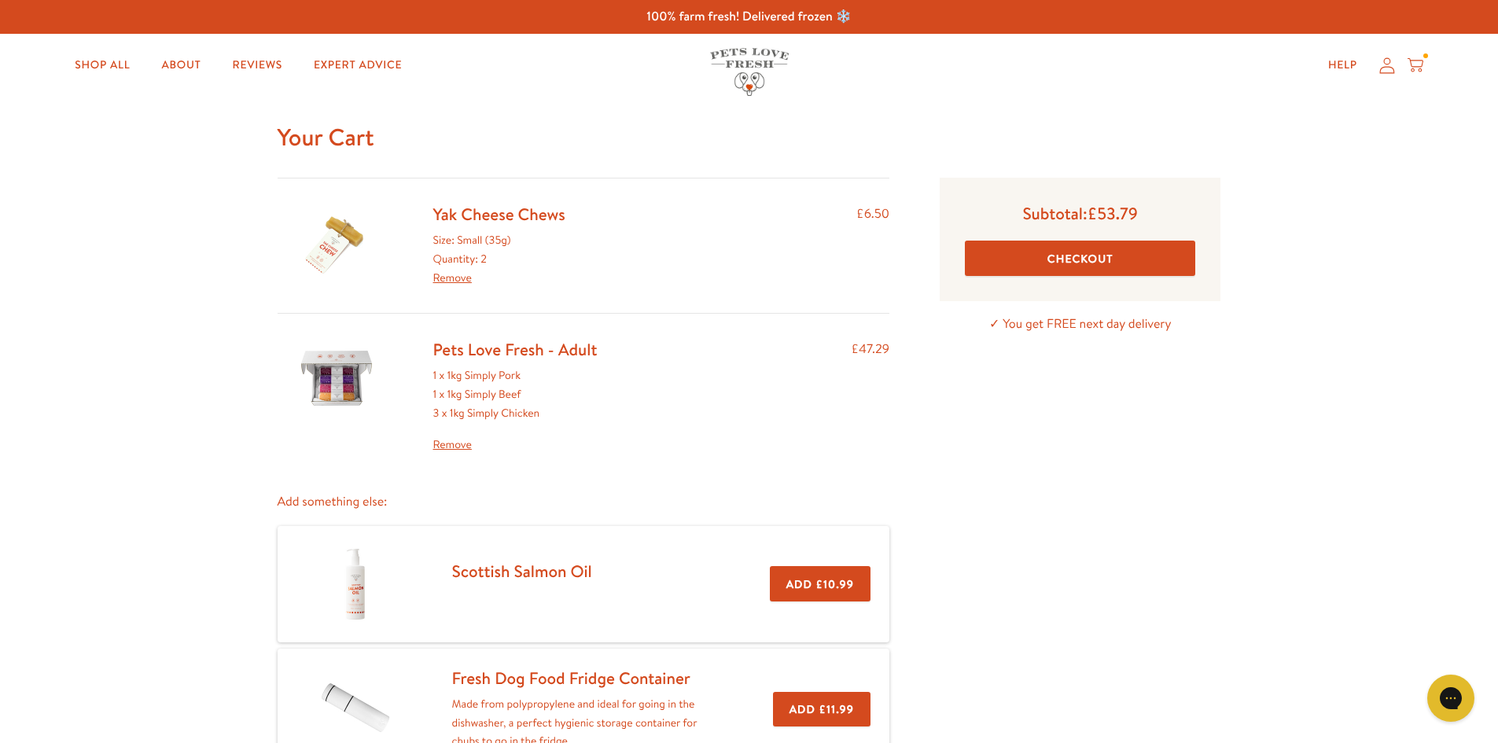
click at [457, 352] on link "Pets Love Fresh - Adult" at bounding box center [515, 349] width 164 height 23
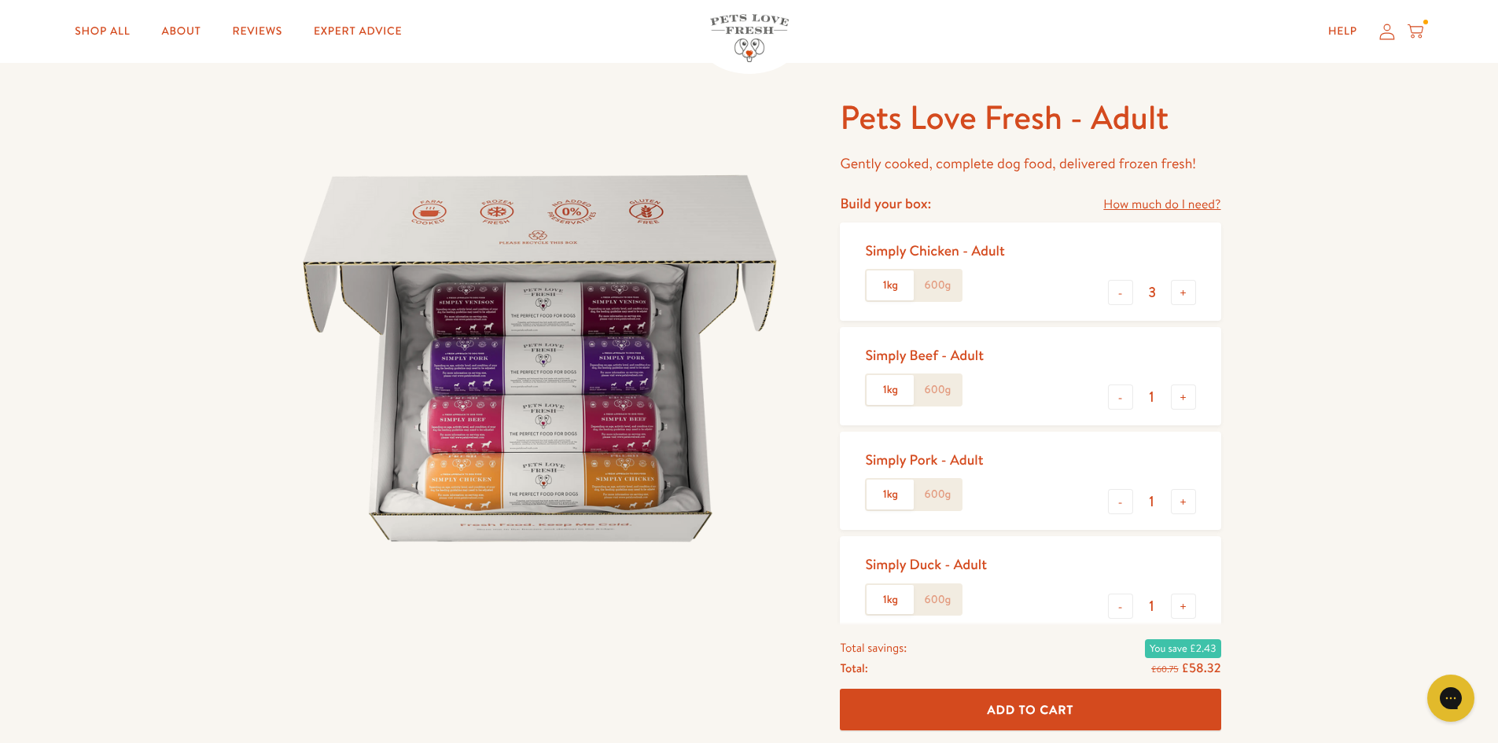
scroll to position [79, 0]
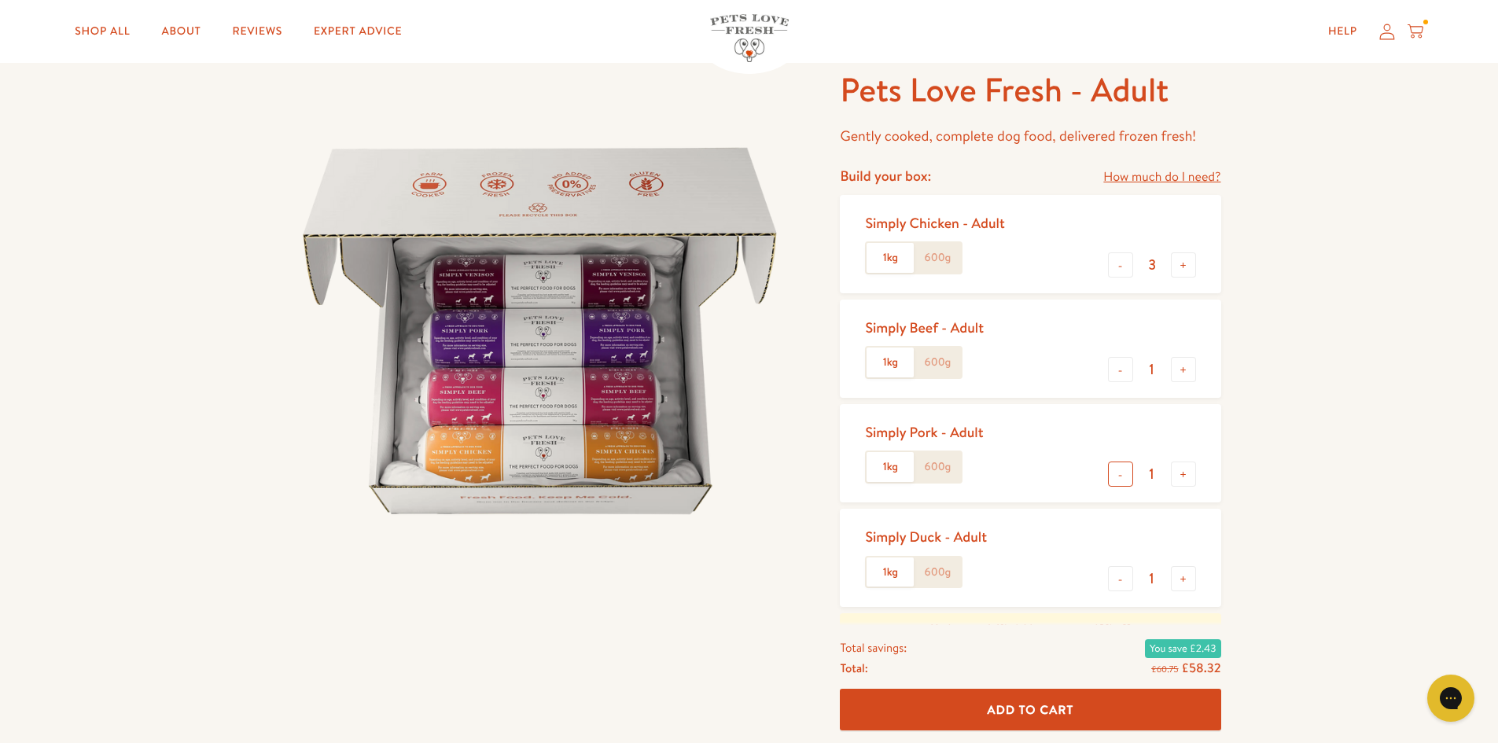
click at [1120, 476] on button "-" at bounding box center [1120, 474] width 25 height 25
type input "0"
click at [1131, 577] on button "-" at bounding box center [1120, 578] width 25 height 25
type input "0"
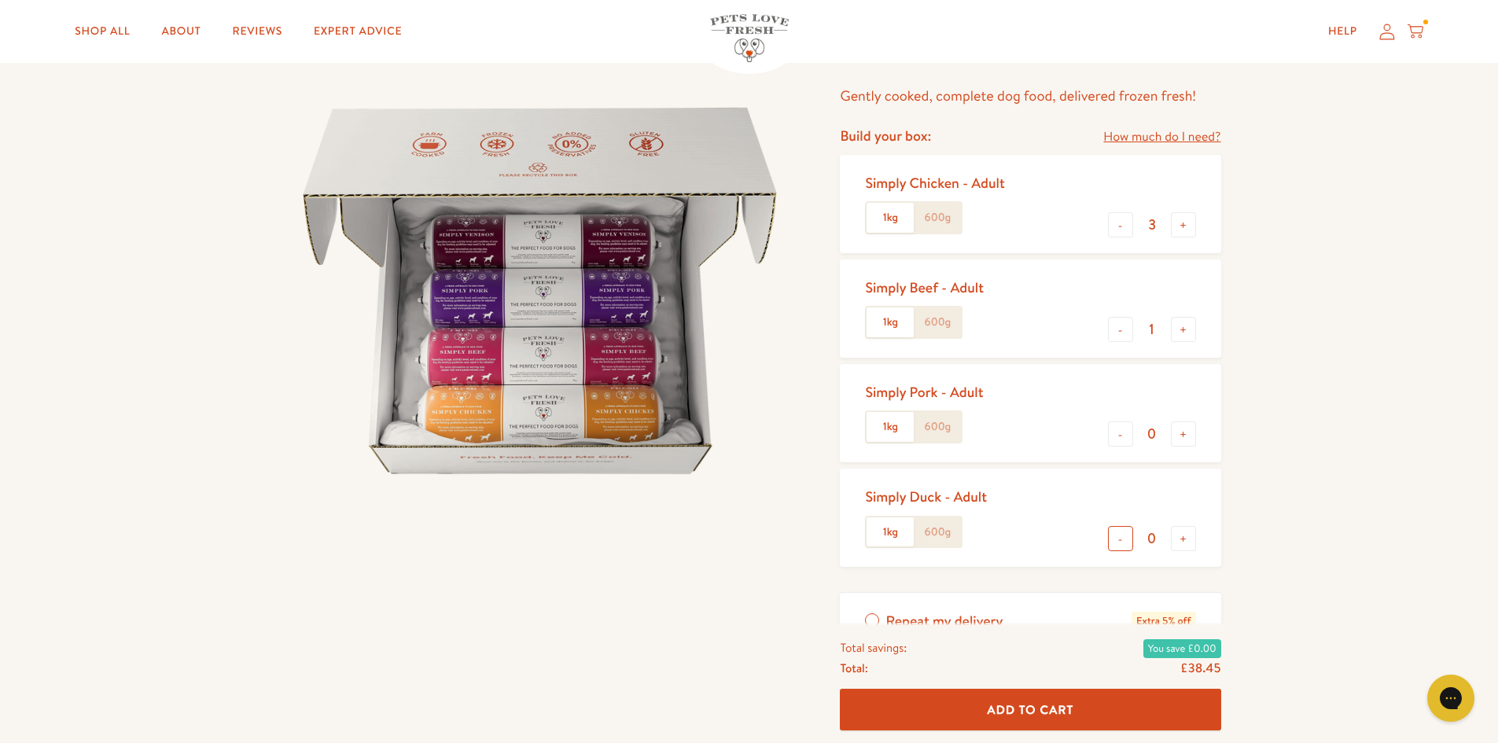
scroll to position [157, 0]
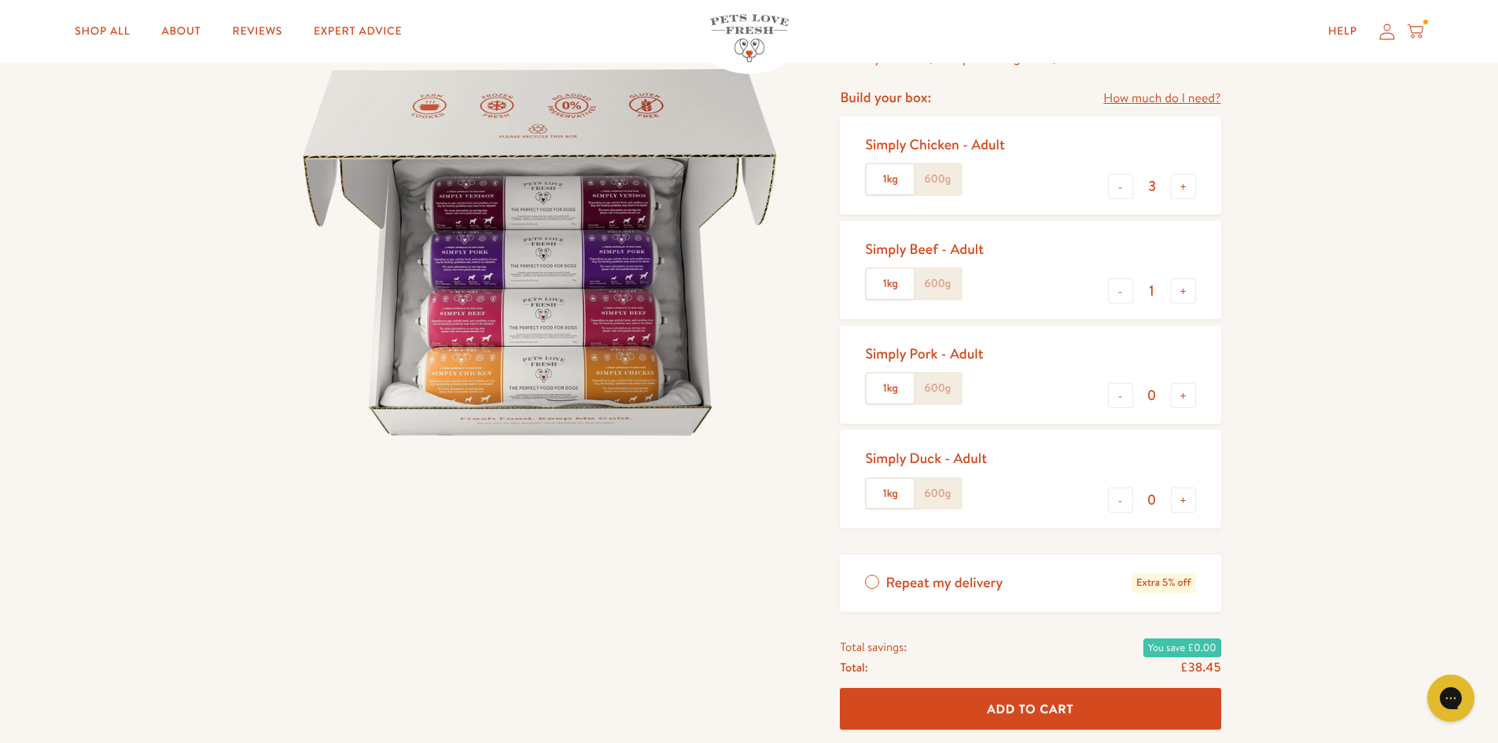
click at [890, 174] on label "1kg" at bounding box center [890, 179] width 47 height 30
click at [0, 0] on input "1kg" at bounding box center [0, 0] width 0 height 0
click at [936, 179] on label "600g" at bounding box center [937, 179] width 47 height 30
click at [0, 0] on input "600g" at bounding box center [0, 0] width 0 height 0
click at [900, 186] on label "1kg" at bounding box center [890, 179] width 47 height 30
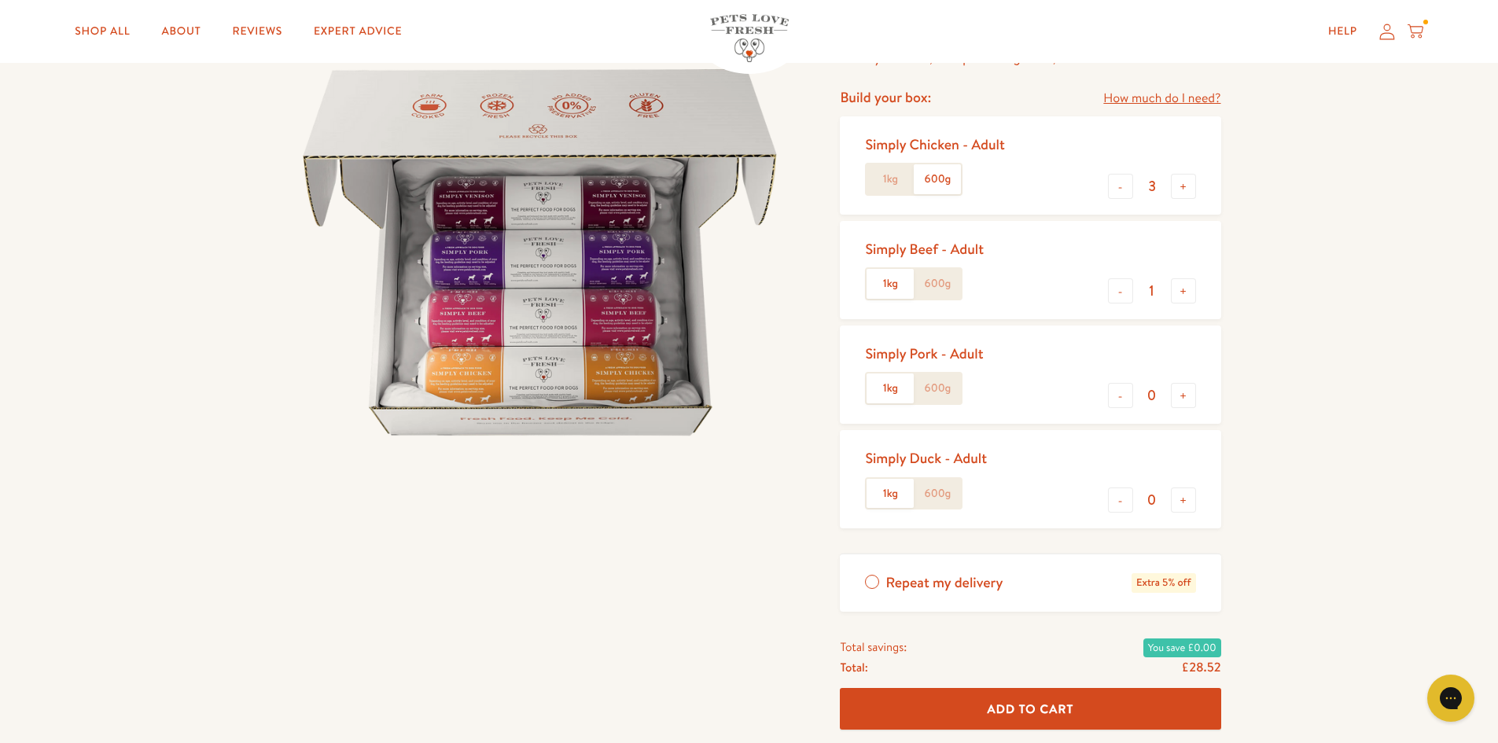
click at [0, 0] on input "1kg" at bounding box center [0, 0] width 0 height 0
click at [965, 704] on button "Add To Cart" at bounding box center [1030, 709] width 381 height 42
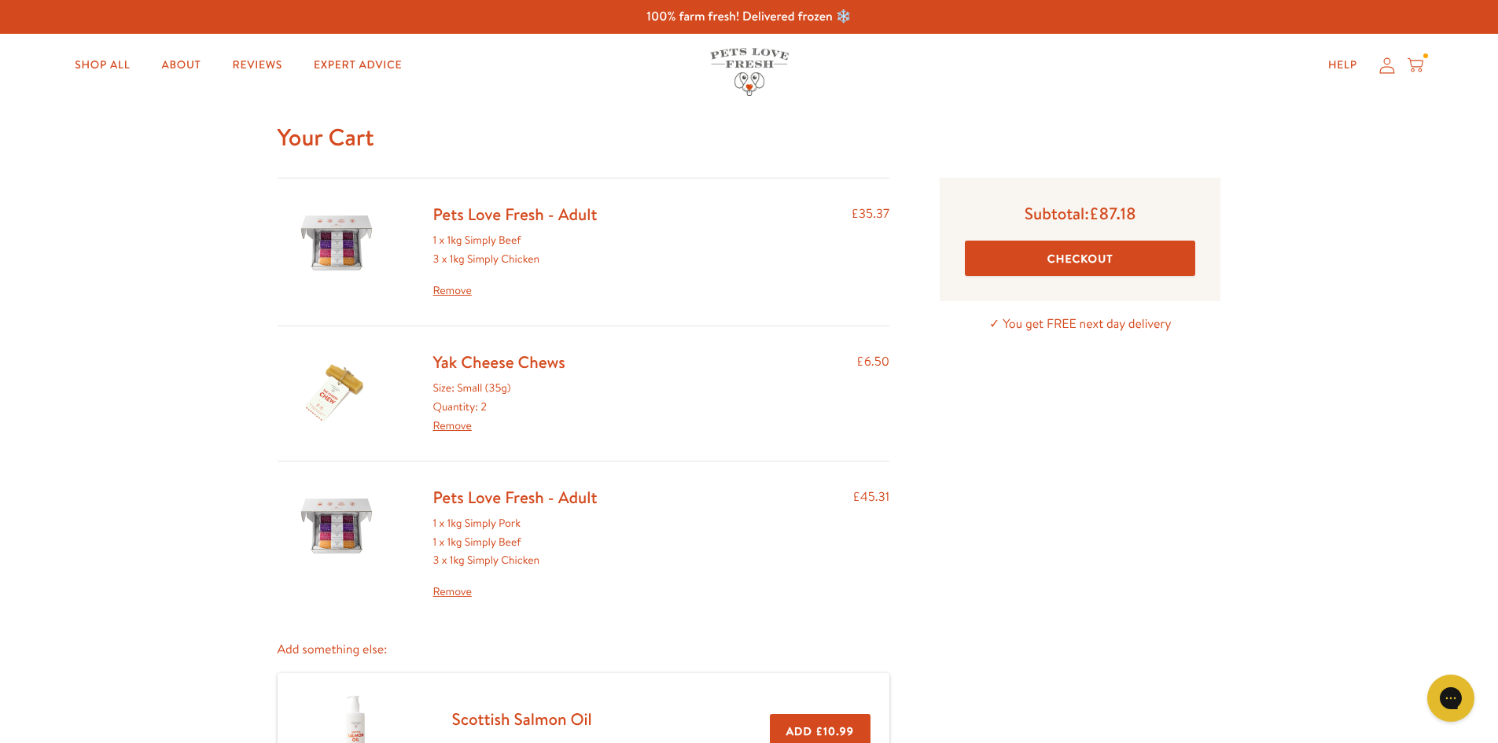
click at [462, 595] on link "Remove" at bounding box center [515, 592] width 164 height 19
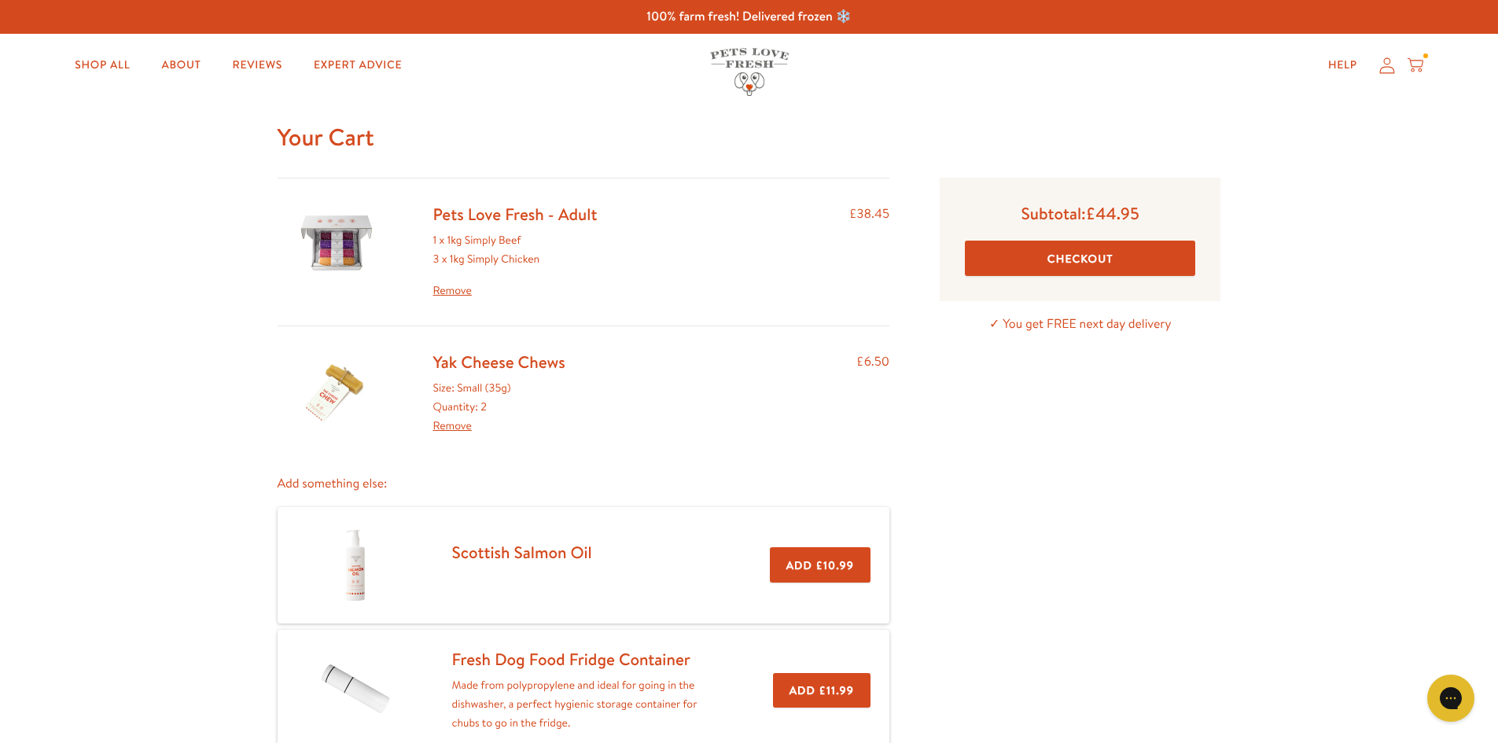
click at [1066, 255] on button "Checkout" at bounding box center [1080, 258] width 230 height 35
